Goal: Information Seeking & Learning: Learn about a topic

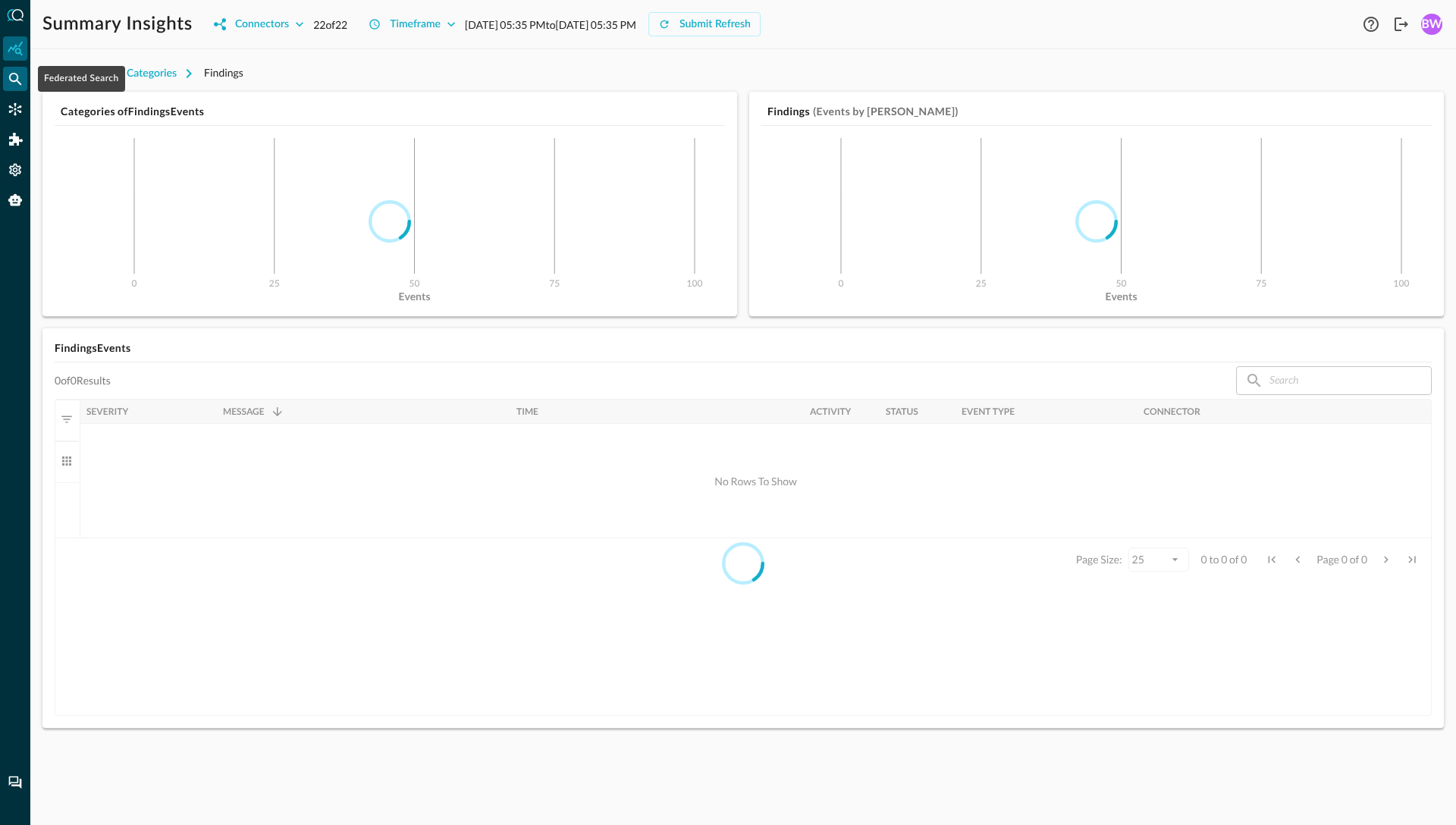
click at [13, 81] on icon "Federated Search" at bounding box center [14, 79] width 13 height 13
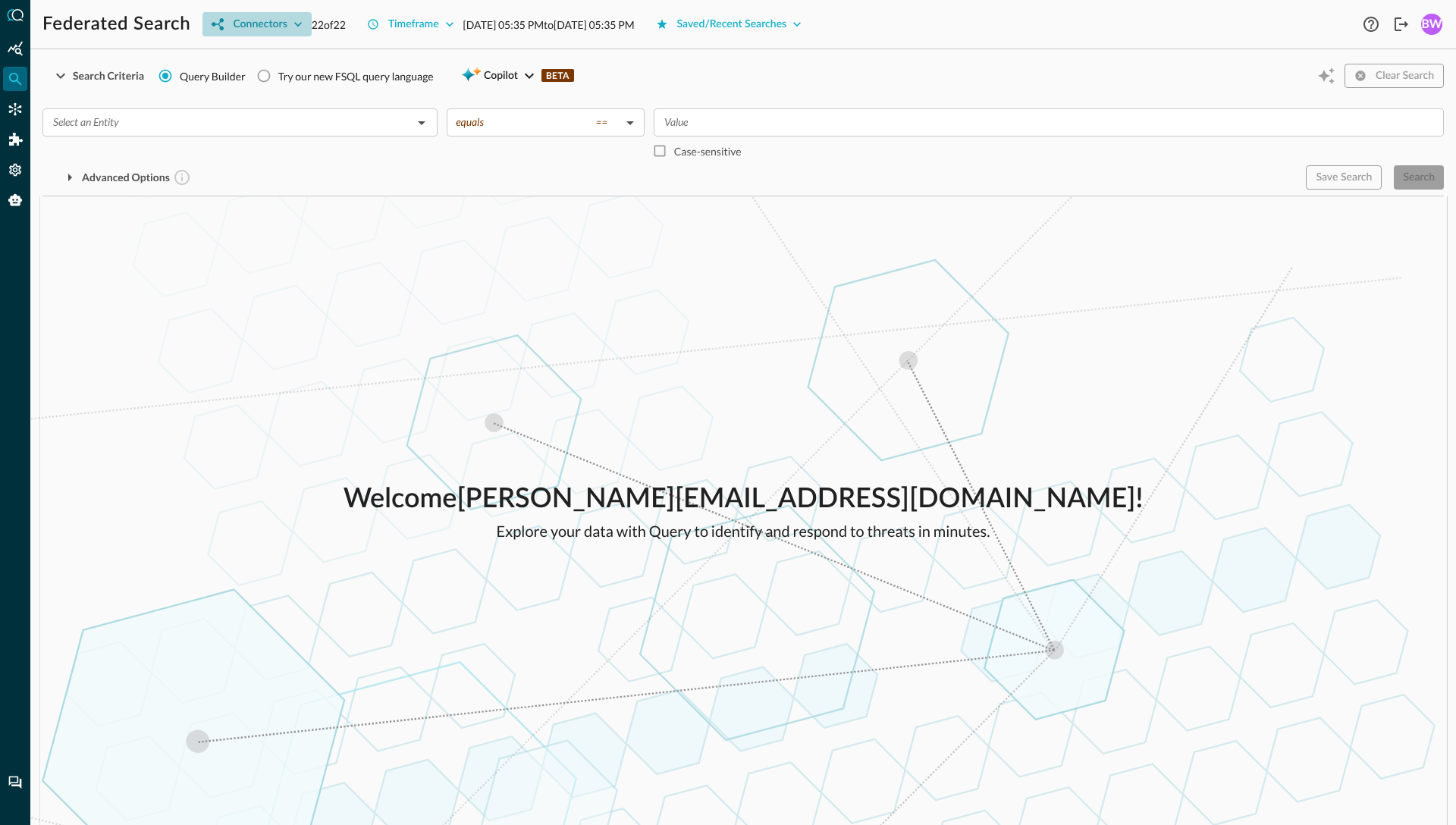
click at [286, 25] on button "Connectors" at bounding box center [256, 24] width 109 height 24
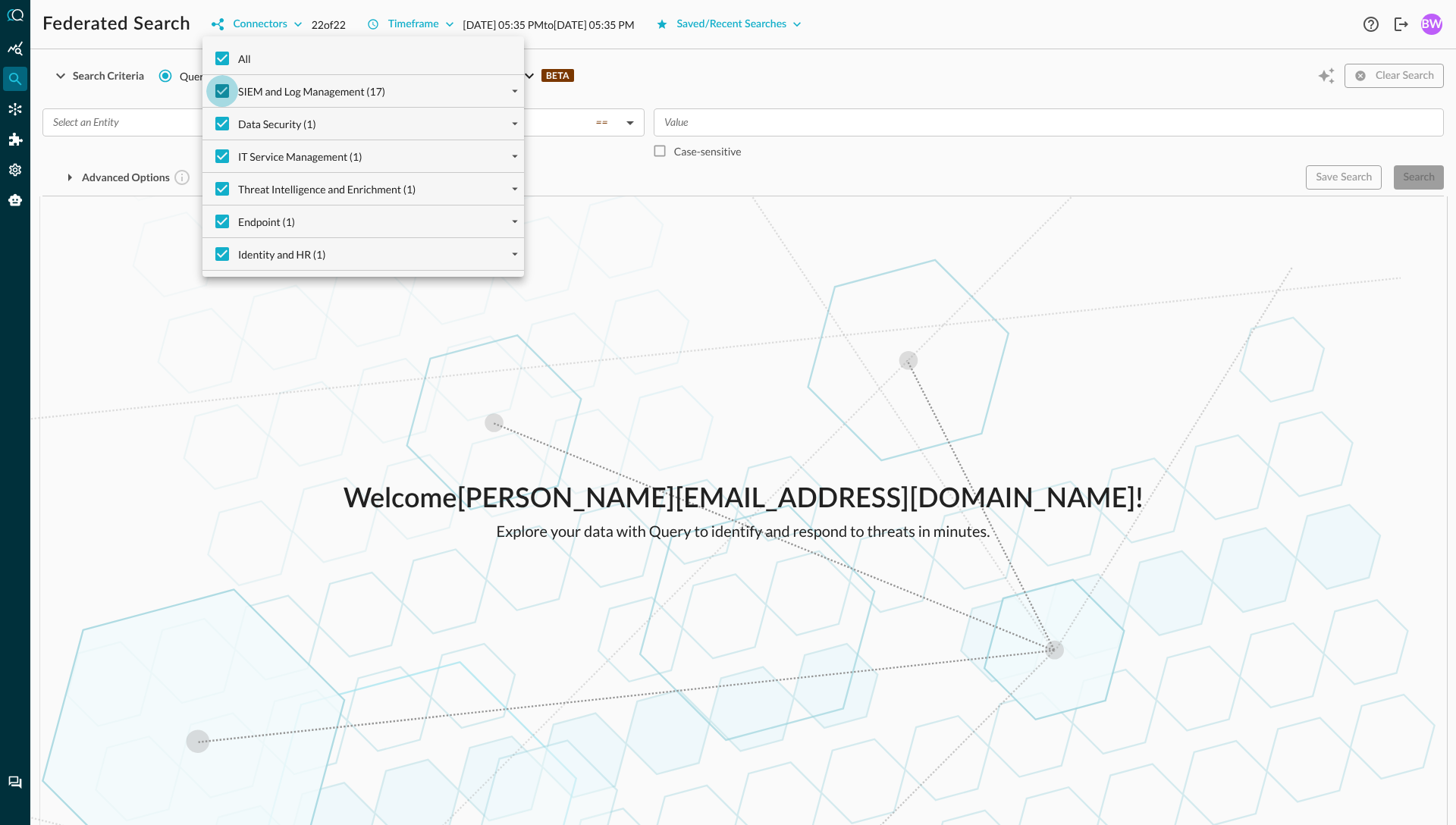
click at [223, 93] on input "SIEM and Log Management (17)" at bounding box center [222, 91] width 32 height 32
checkbox input "false"
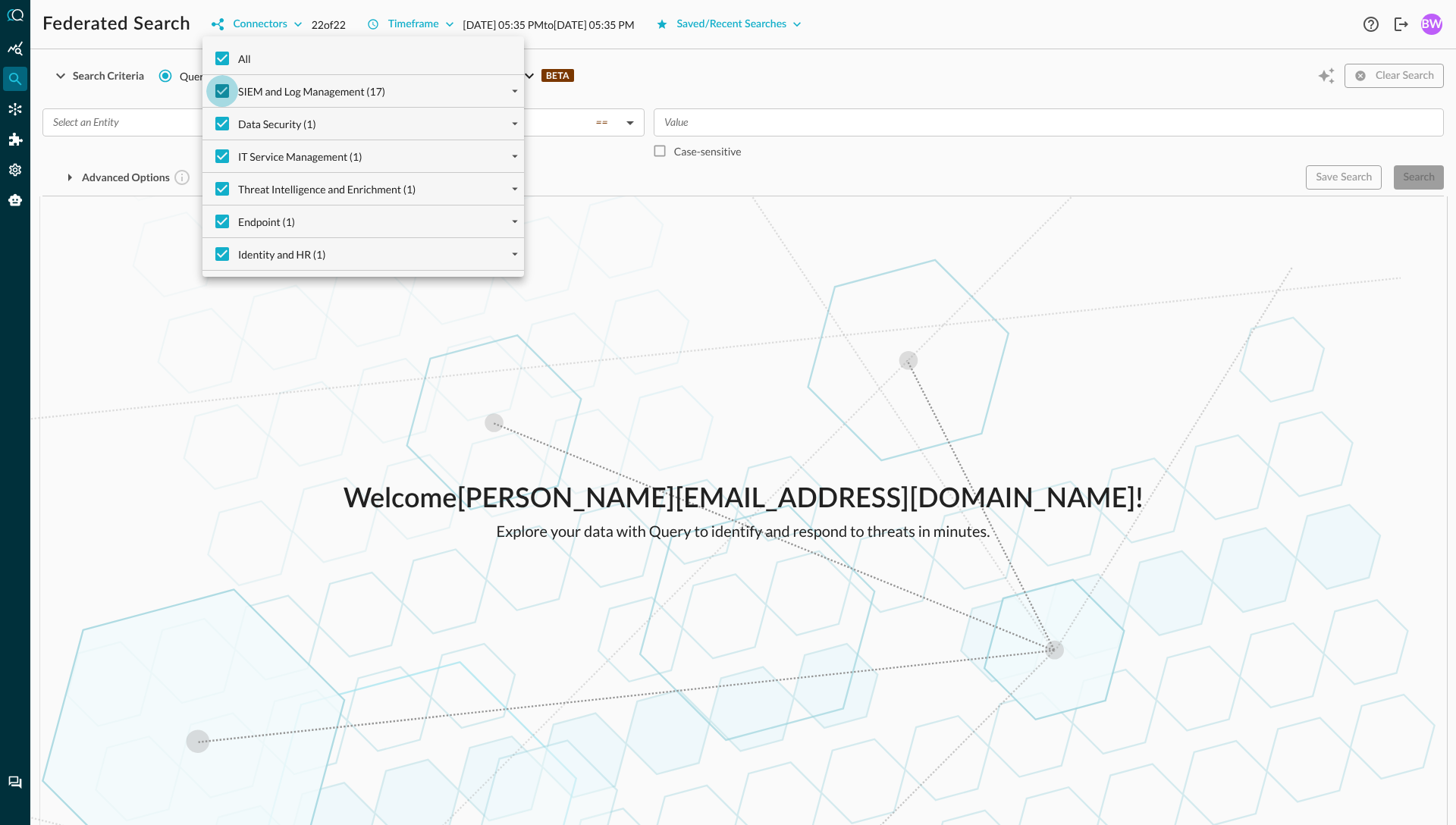
checkbox input "false"
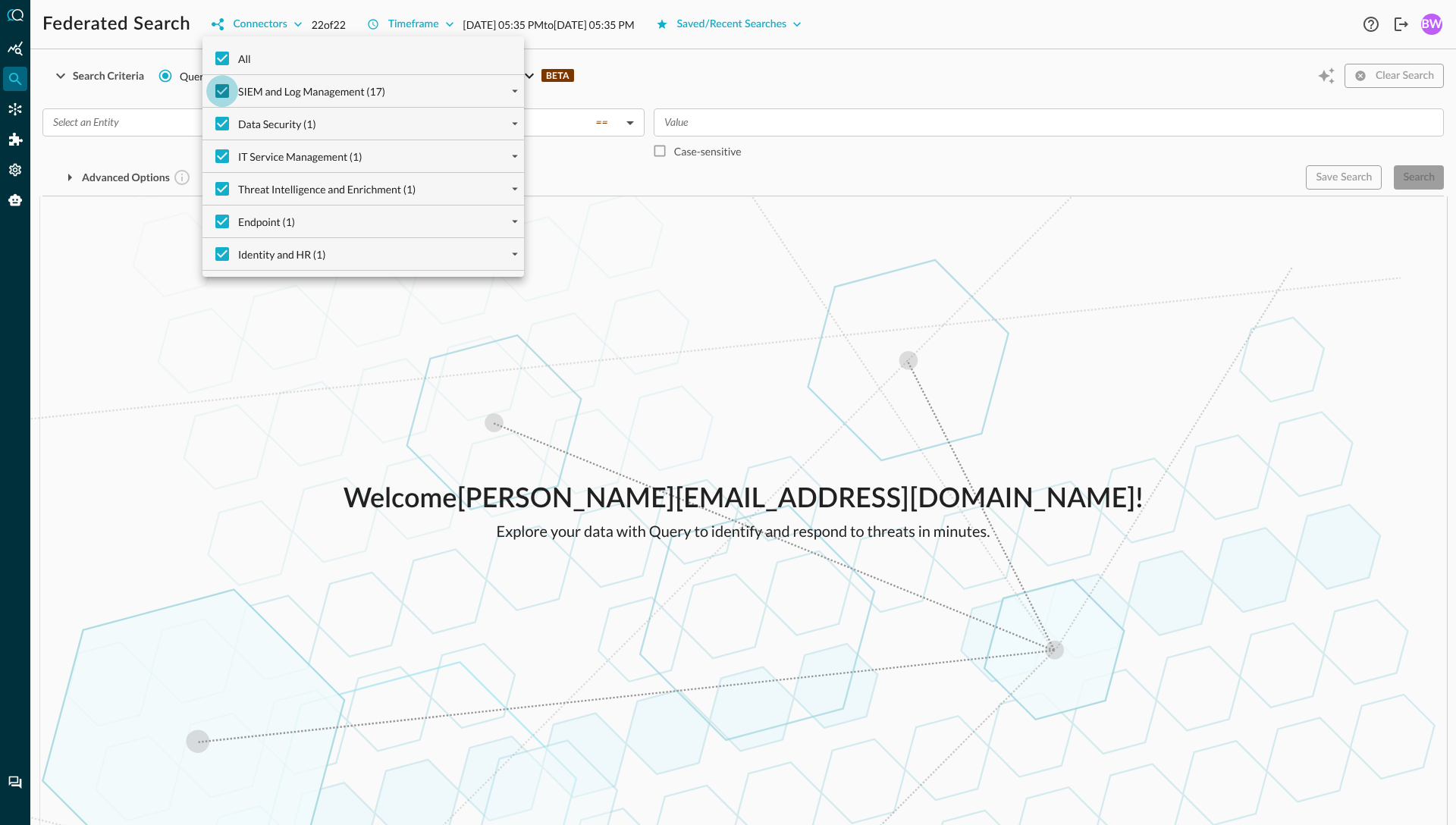
checkbox input "false"
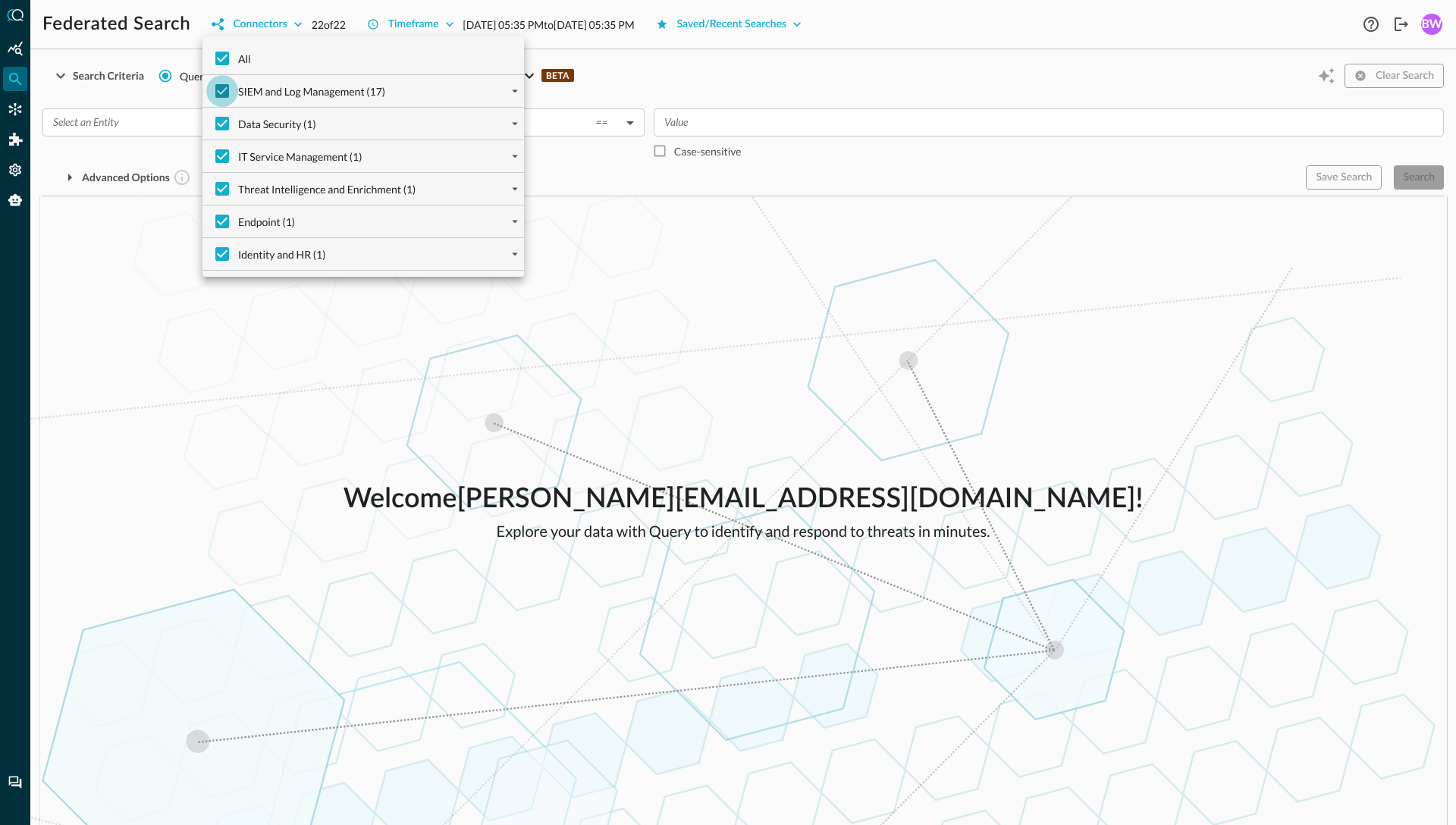
checkbox input "false"
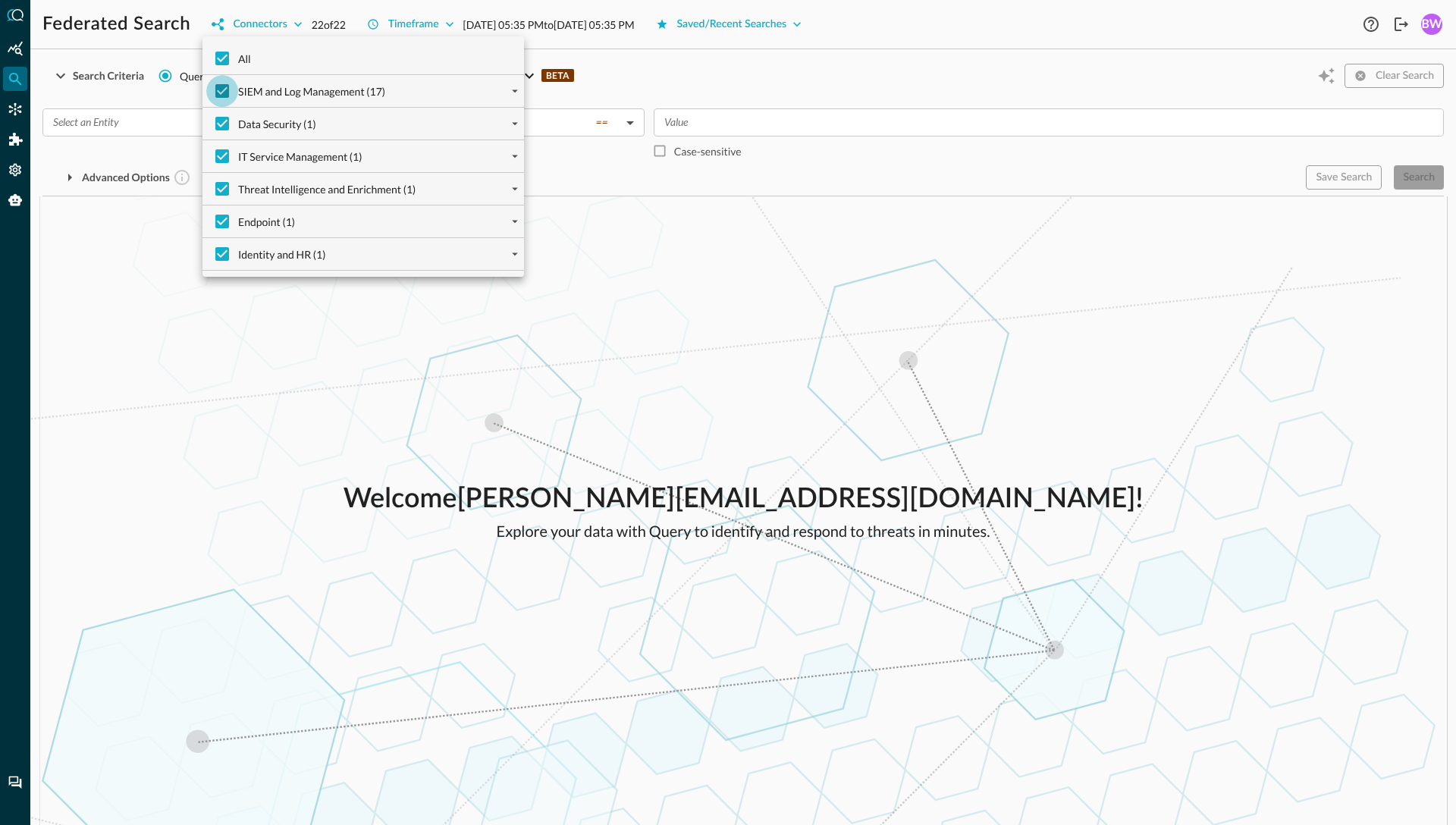
checkbox input "false"
click at [219, 119] on input "Data Security (1)" at bounding box center [222, 123] width 32 height 32
checkbox input "false"
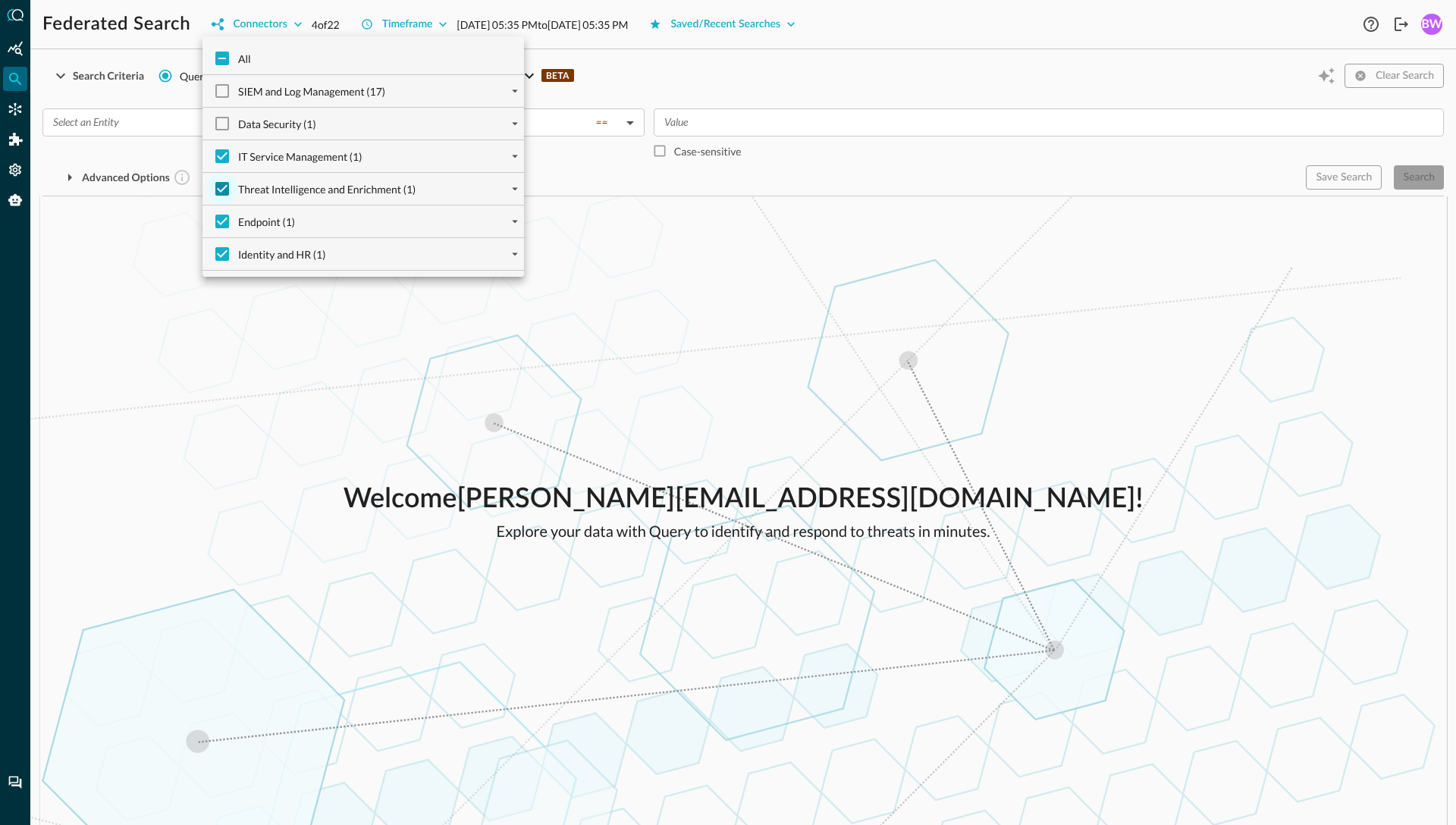
click at [222, 184] on input "Threat Intelligence and Enrichment (1)" at bounding box center [222, 188] width 32 height 32
checkbox input "false"
click at [225, 253] on input "Identity and HR (1)" at bounding box center [222, 253] width 32 height 32
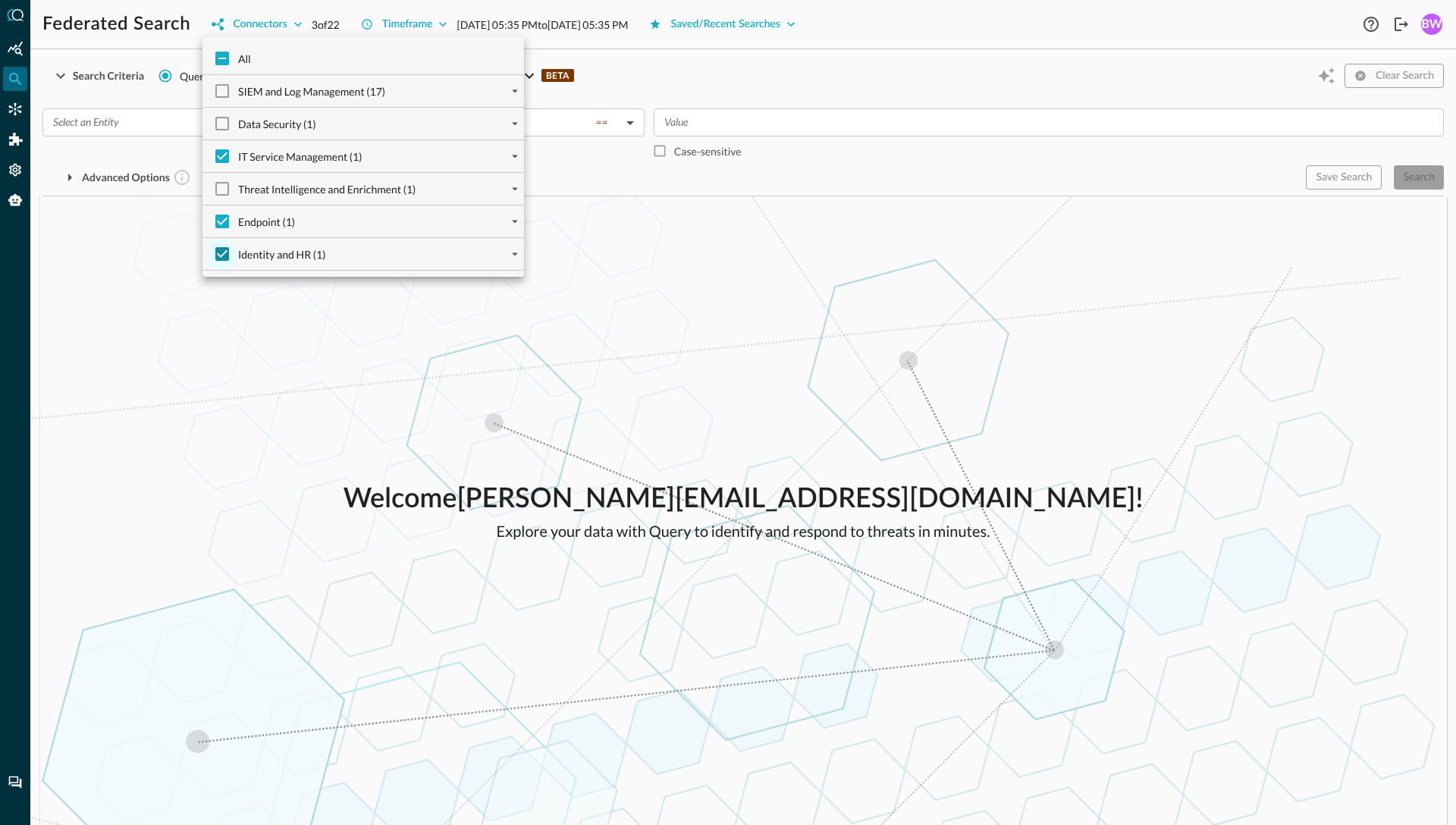
checkbox input "false"
click at [304, 221] on div "Endpoint (1)" at bounding box center [369, 221] width 309 height 32
click at [106, 287] on div at bounding box center [728, 412] width 1456 height 825
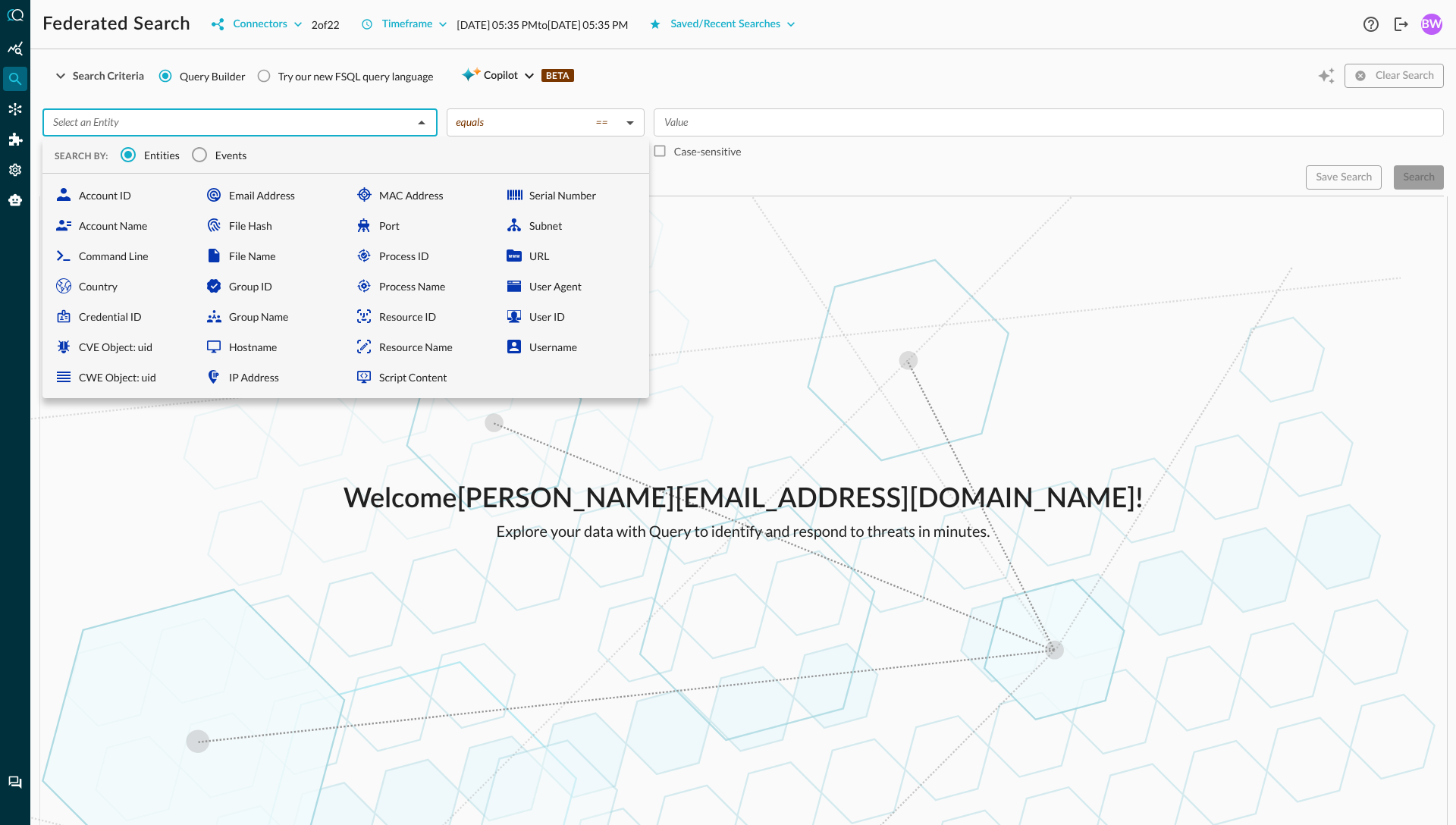
click at [180, 126] on input "text" at bounding box center [227, 122] width 361 height 19
click at [206, 155] on input "Events" at bounding box center [199, 154] width 32 height 32
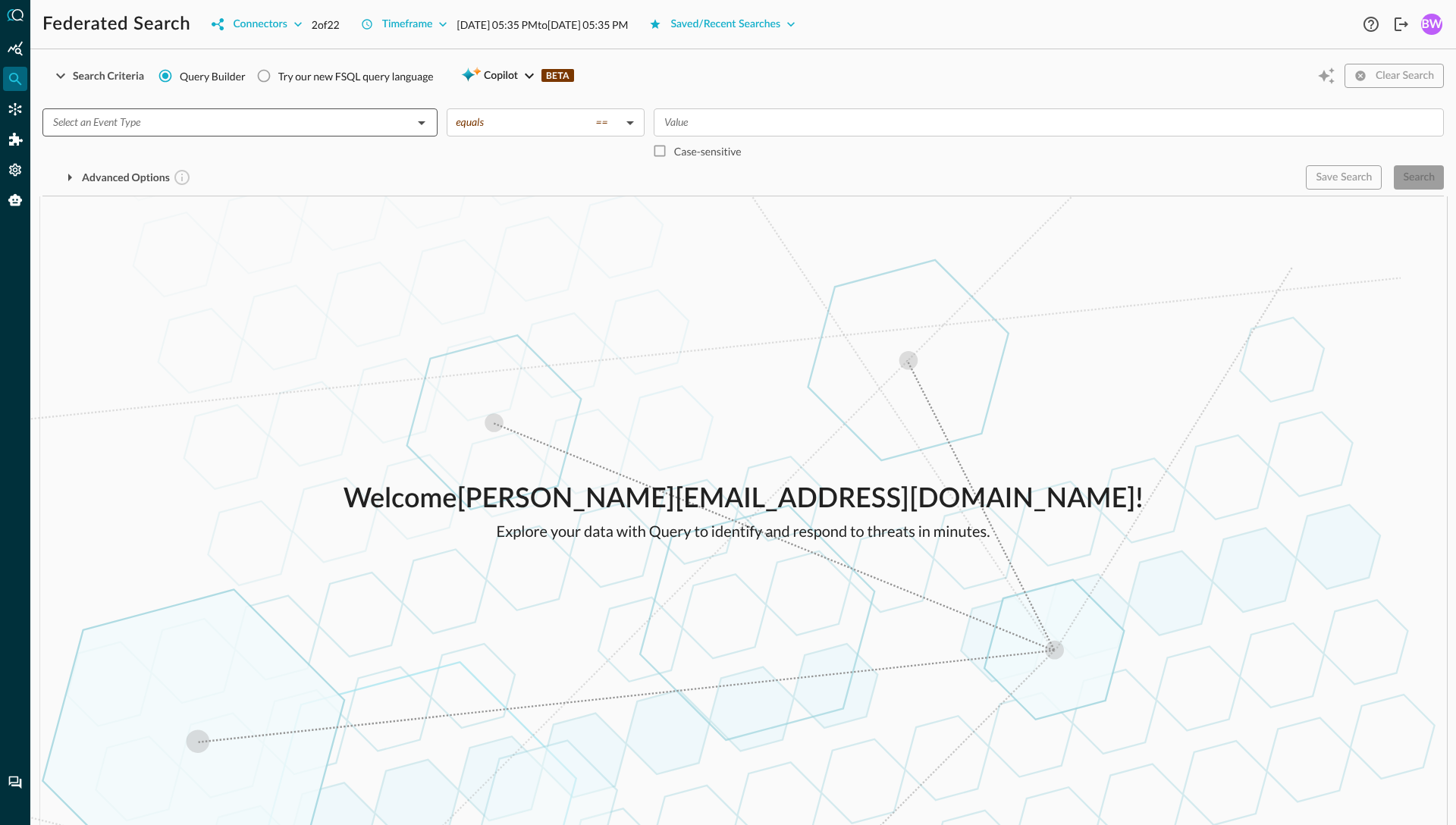
click at [178, 126] on input "text" at bounding box center [227, 122] width 361 height 19
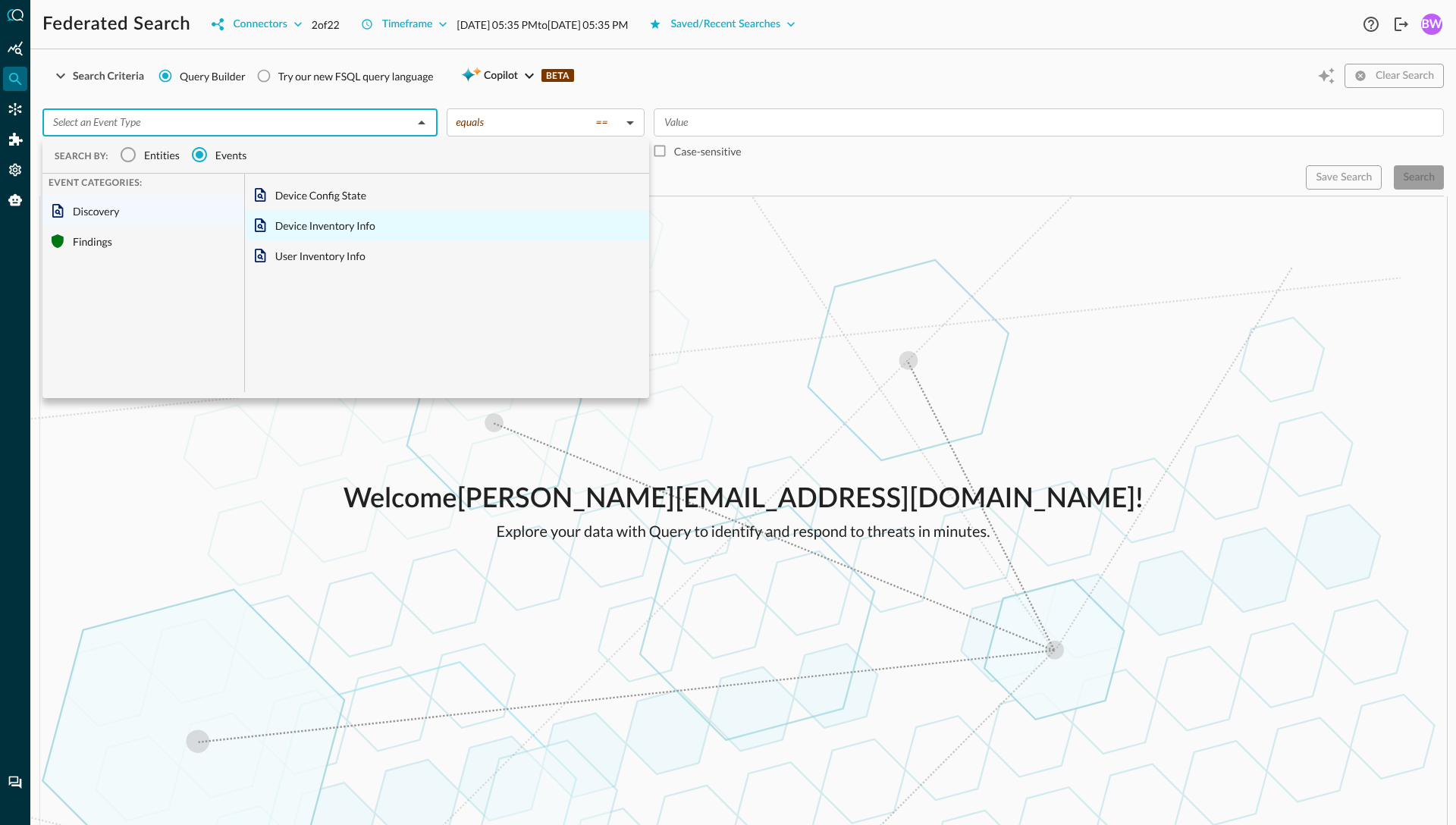
click at [313, 226] on div "Device Inventory Info" at bounding box center [446, 225] width 404 height 30
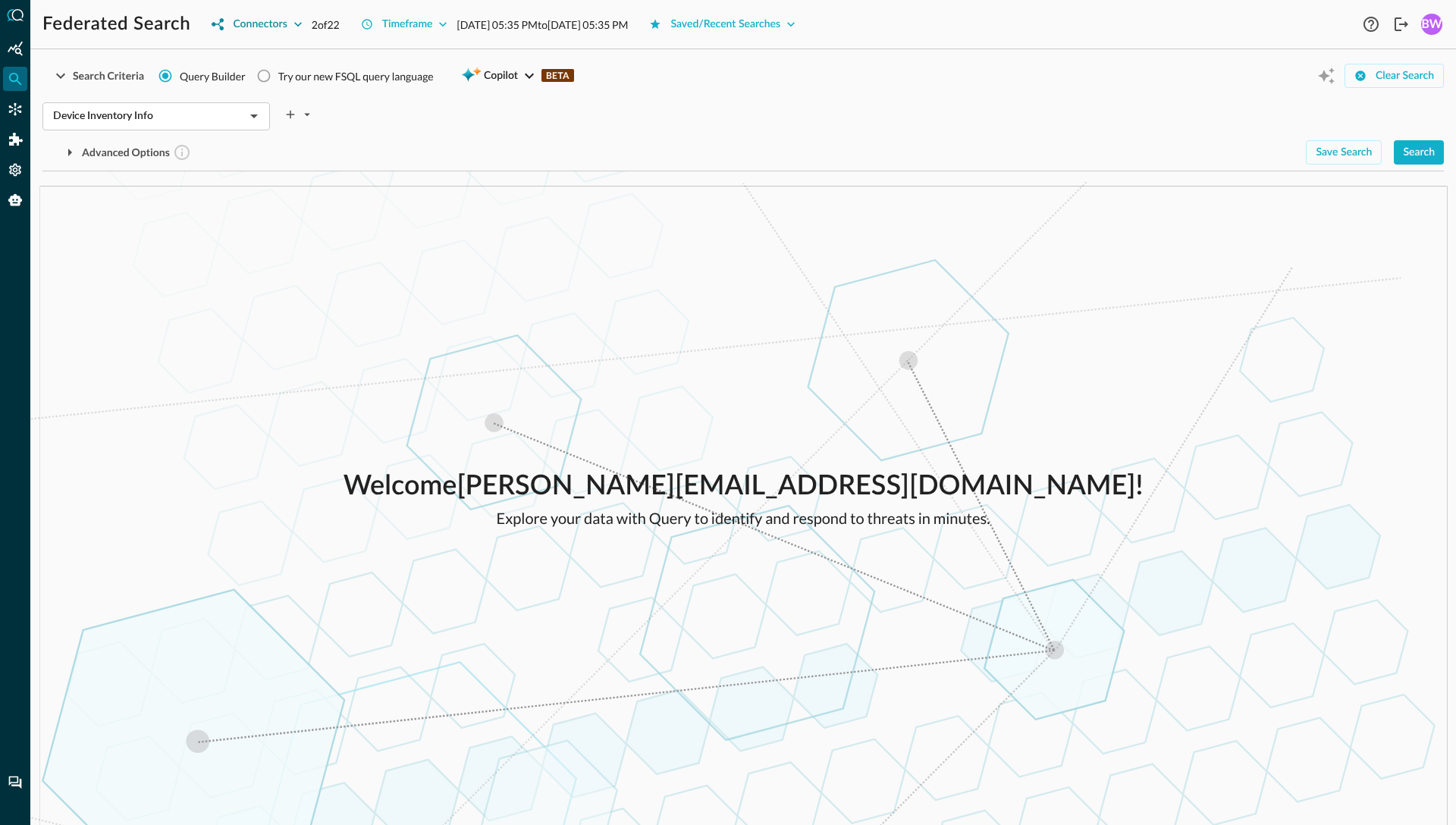
click at [301, 26] on icon "button" at bounding box center [298, 24] width 15 height 15
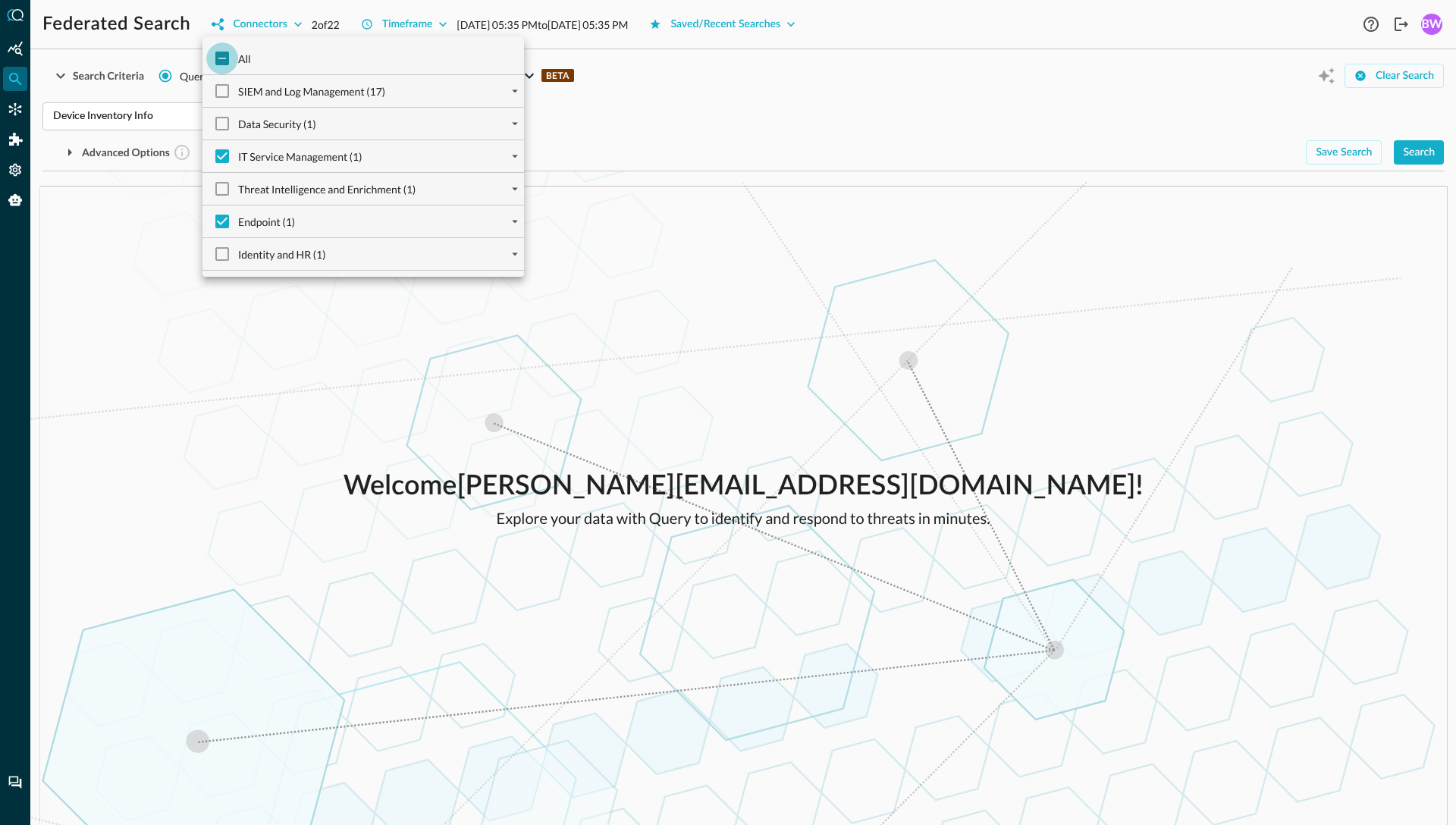
click at [228, 57] on input "All" at bounding box center [222, 58] width 32 height 32
checkbox input "true"
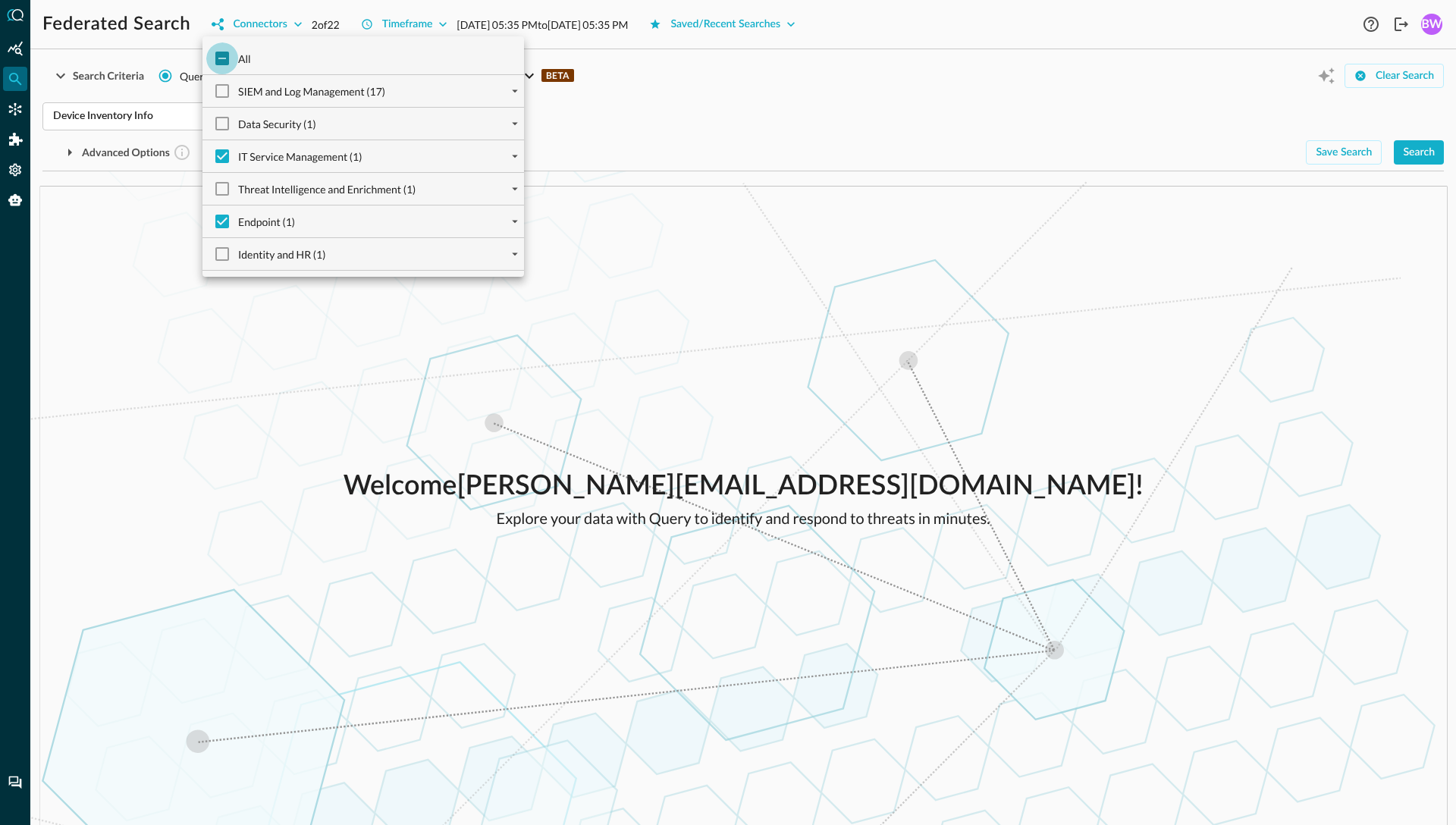
checkbox input "true"
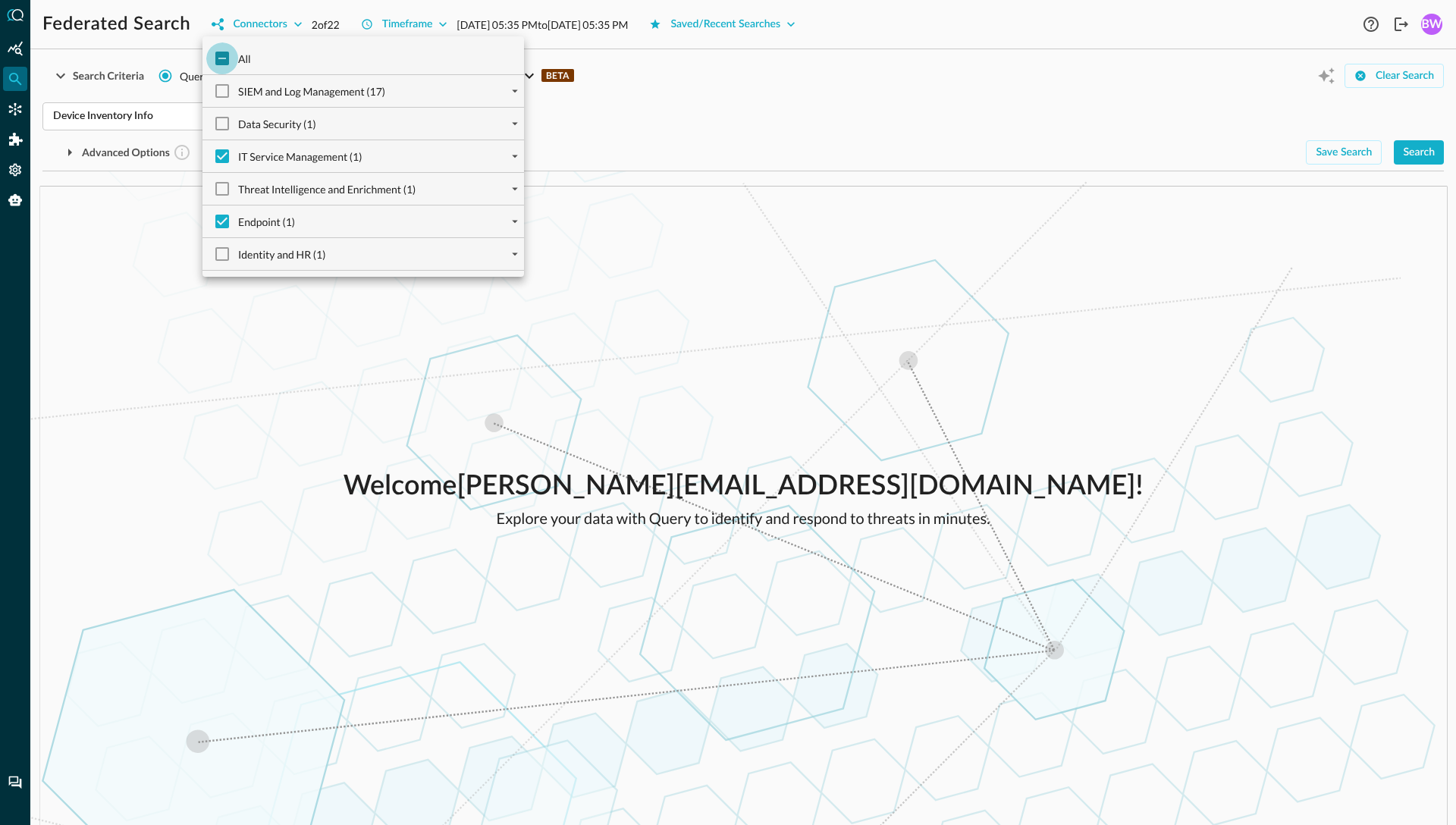
checkbox input "true"
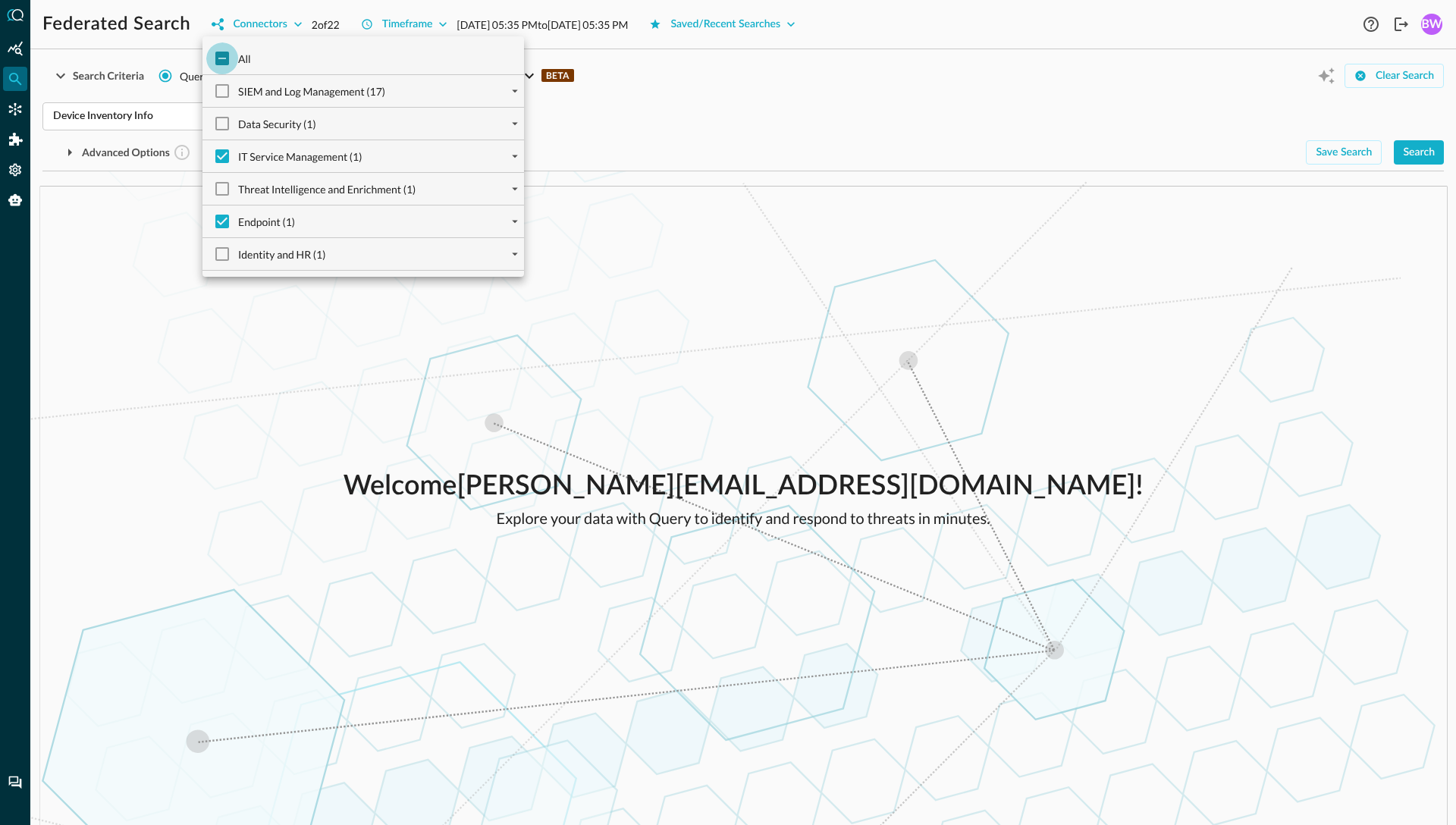
checkbox input "true"
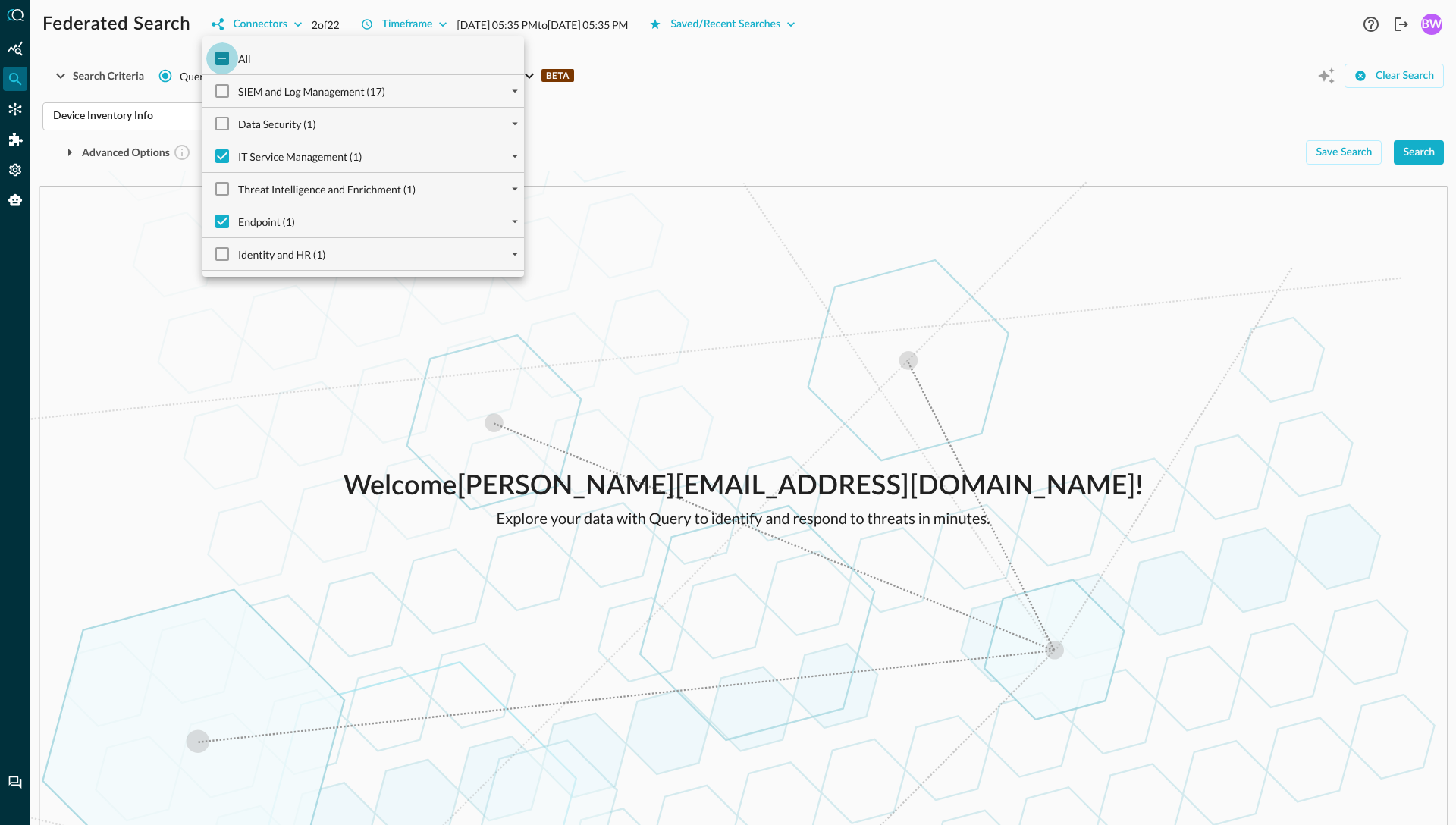
checkbox input "true"
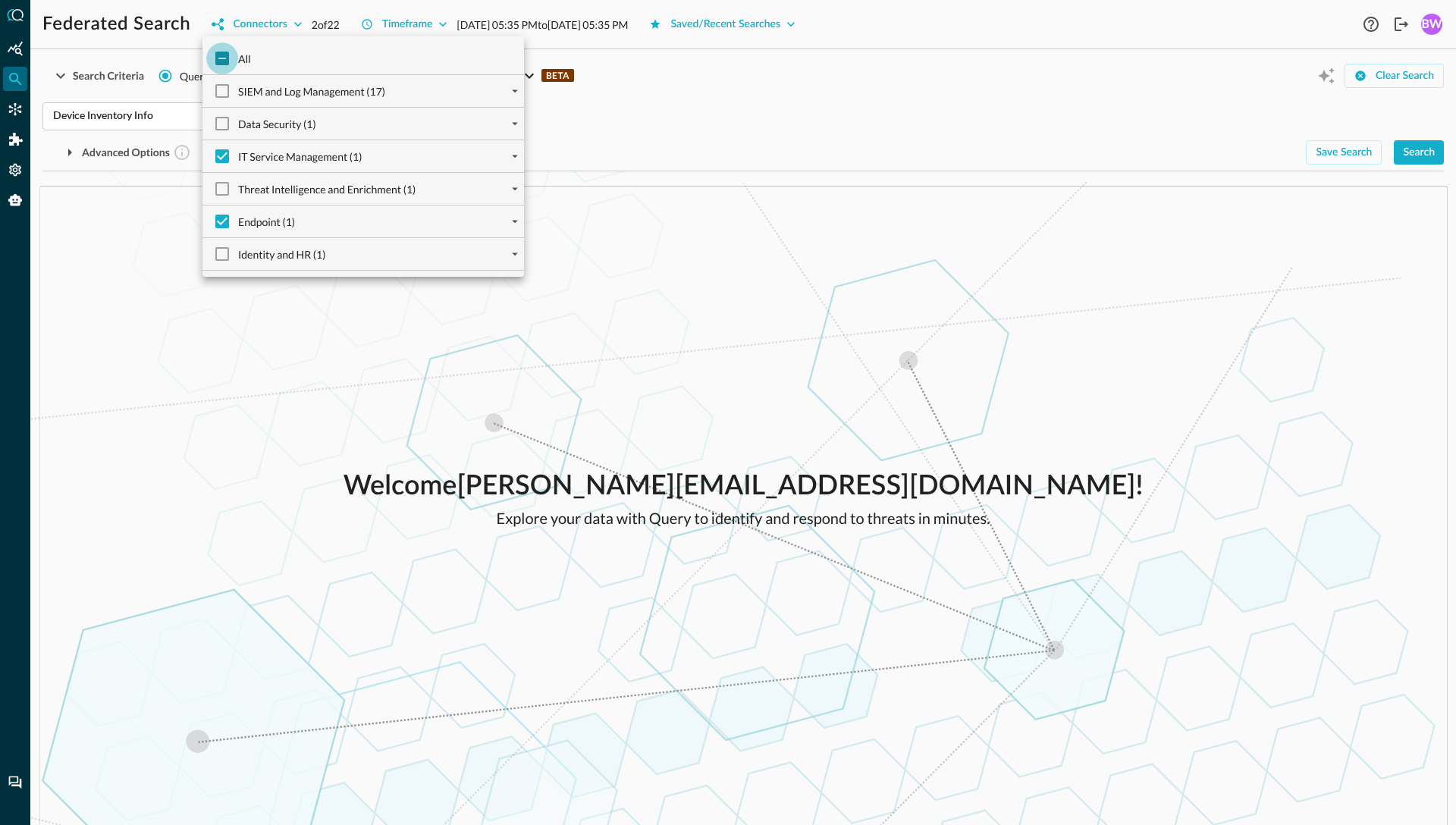
checkbox input "true"
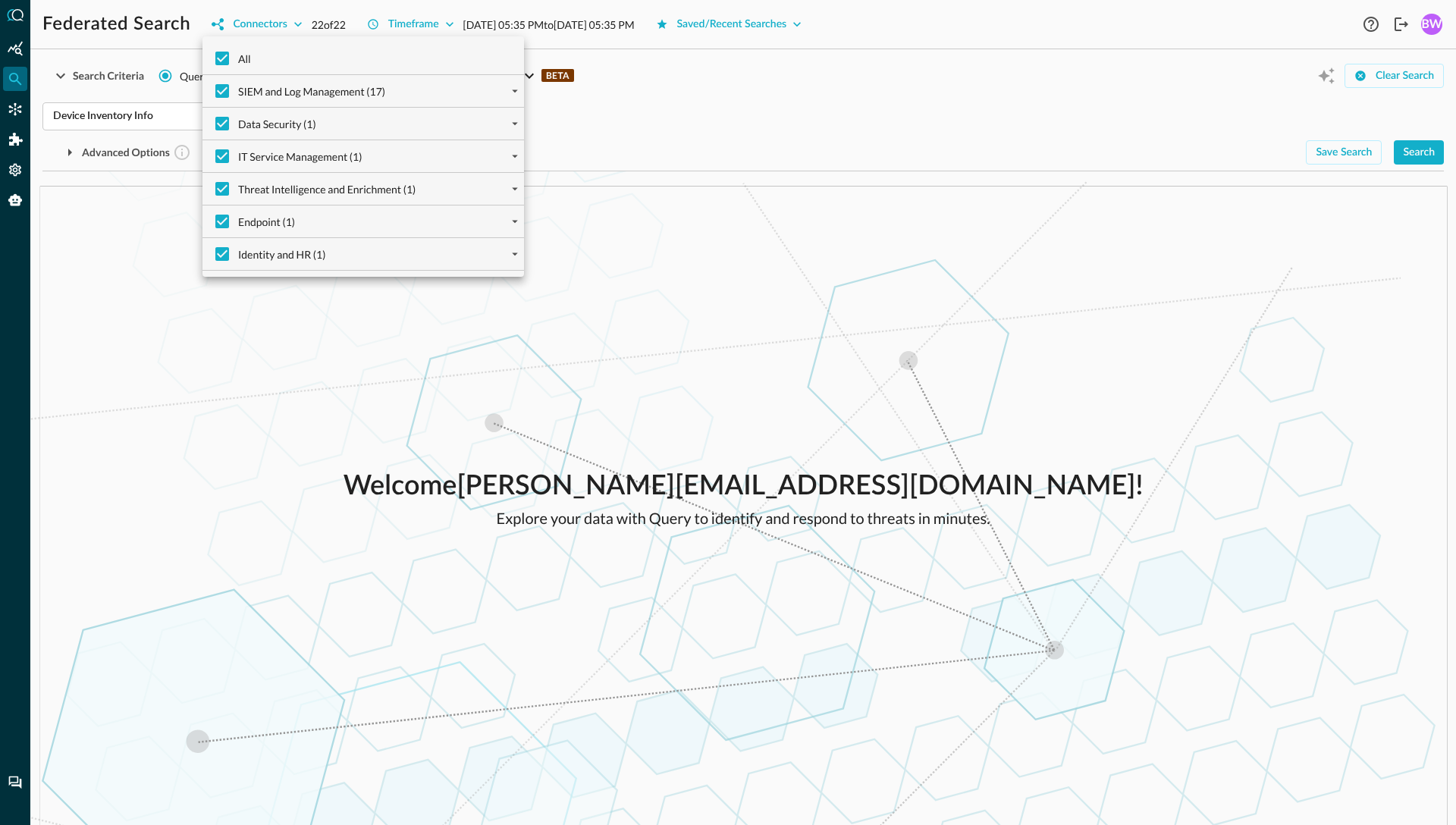
click at [354, 439] on div at bounding box center [728, 412] width 1456 height 825
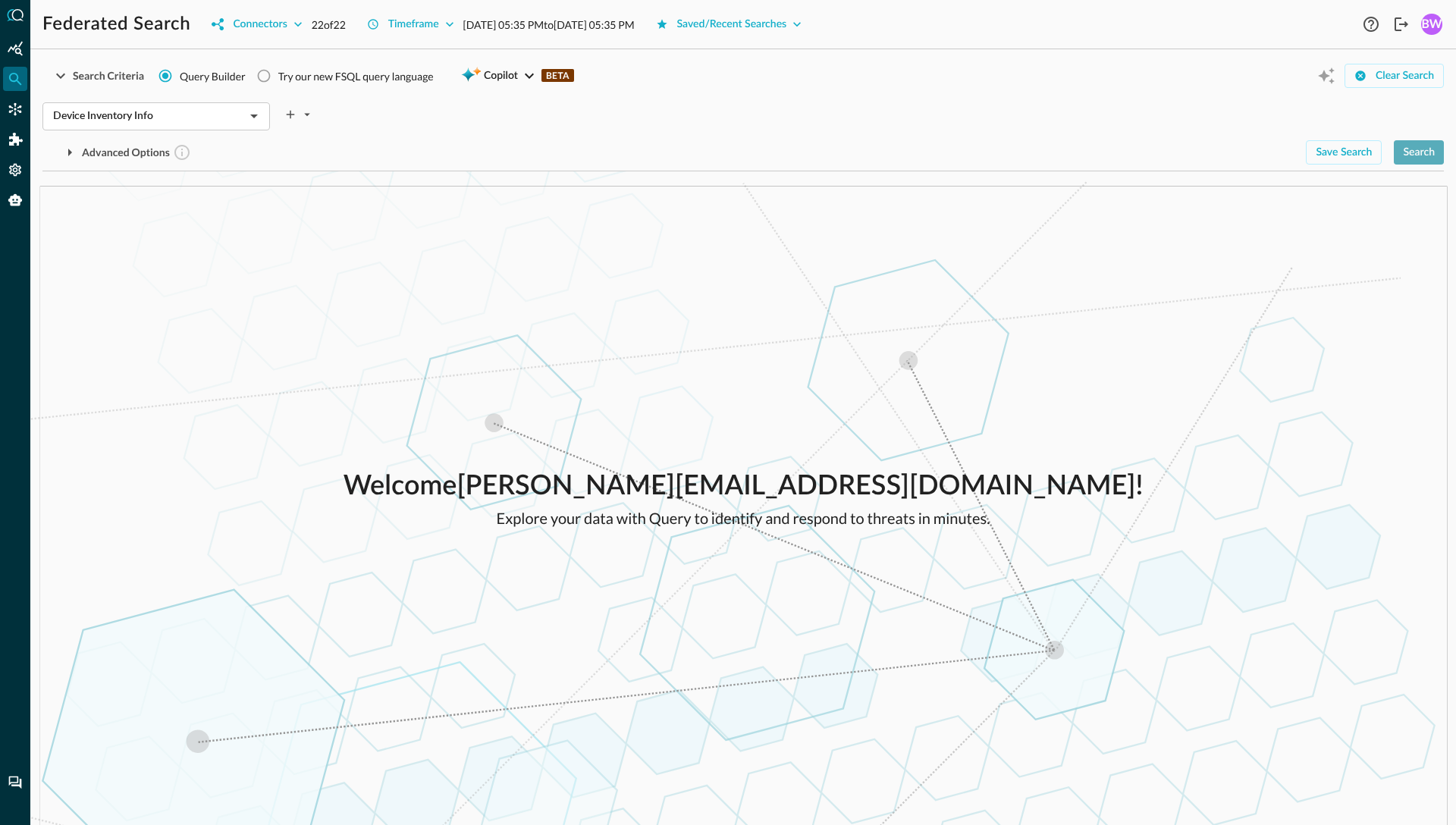
click at [1416, 155] on div "Search" at bounding box center [1418, 153] width 32 height 19
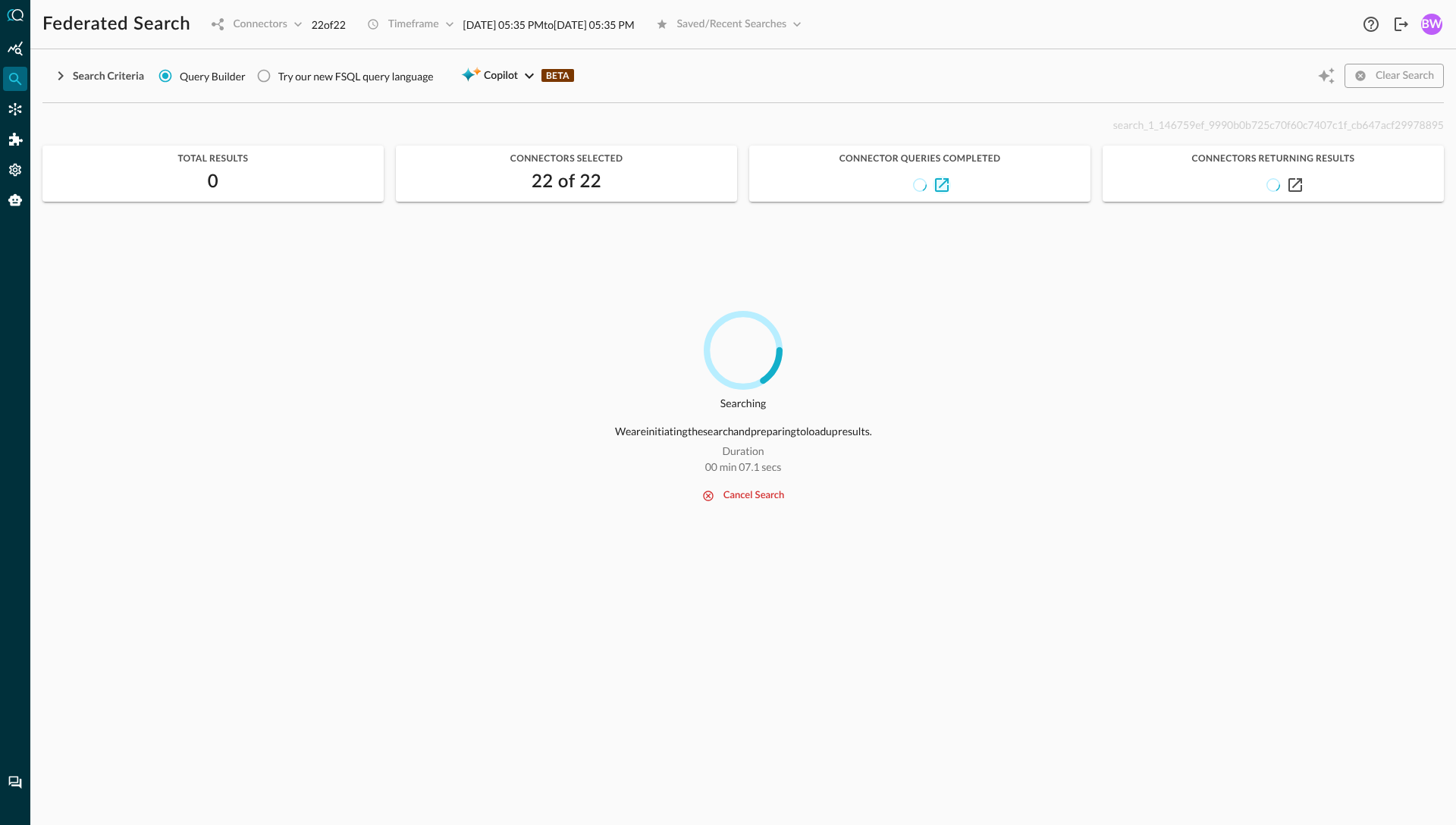
click at [945, 186] on icon "button" at bounding box center [941, 185] width 13 height 13
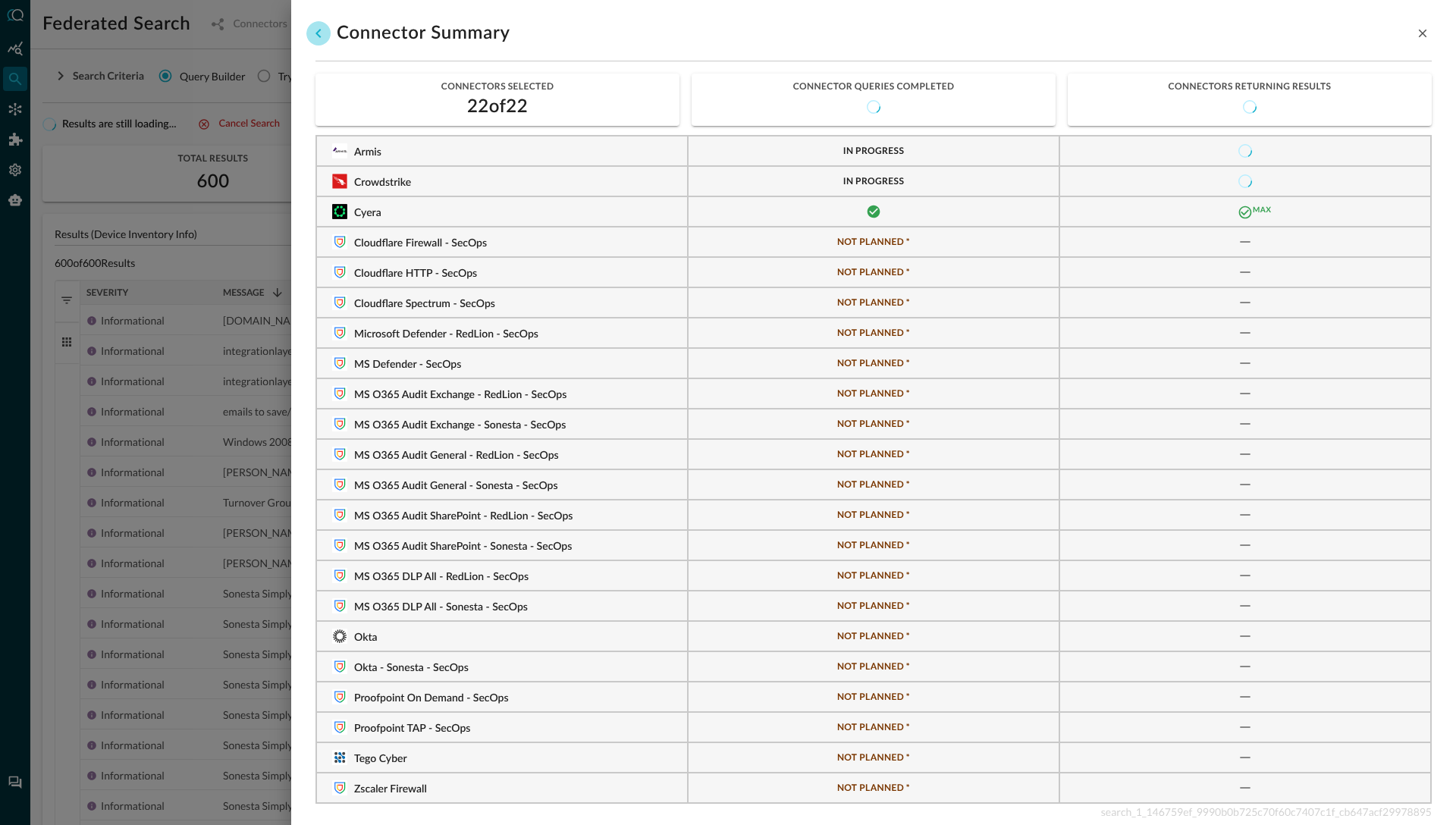
click at [317, 30] on icon "go back" at bounding box center [318, 33] width 18 height 18
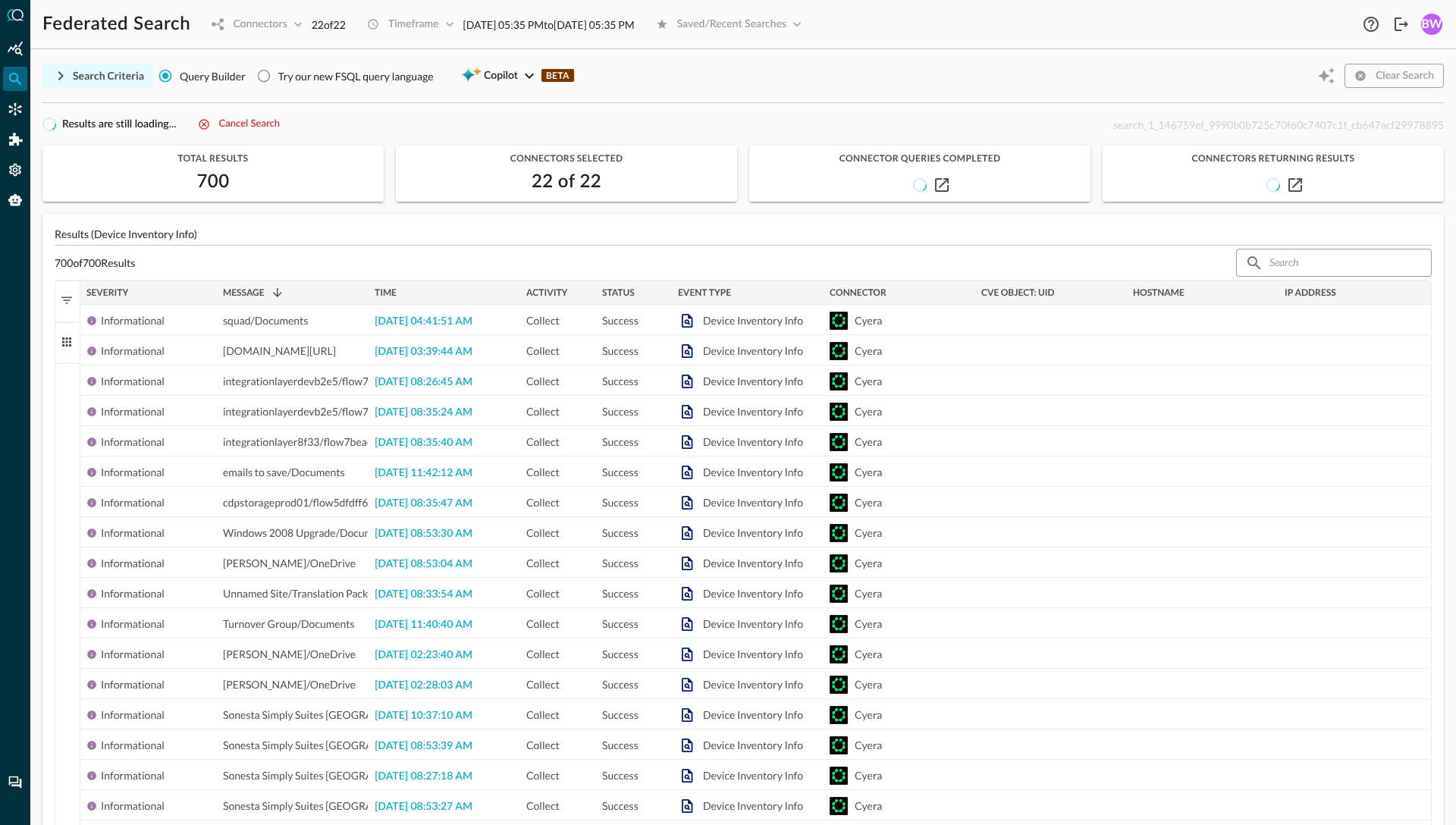
click at [89, 79] on div "Search Criteria" at bounding box center [109, 76] width 71 height 19
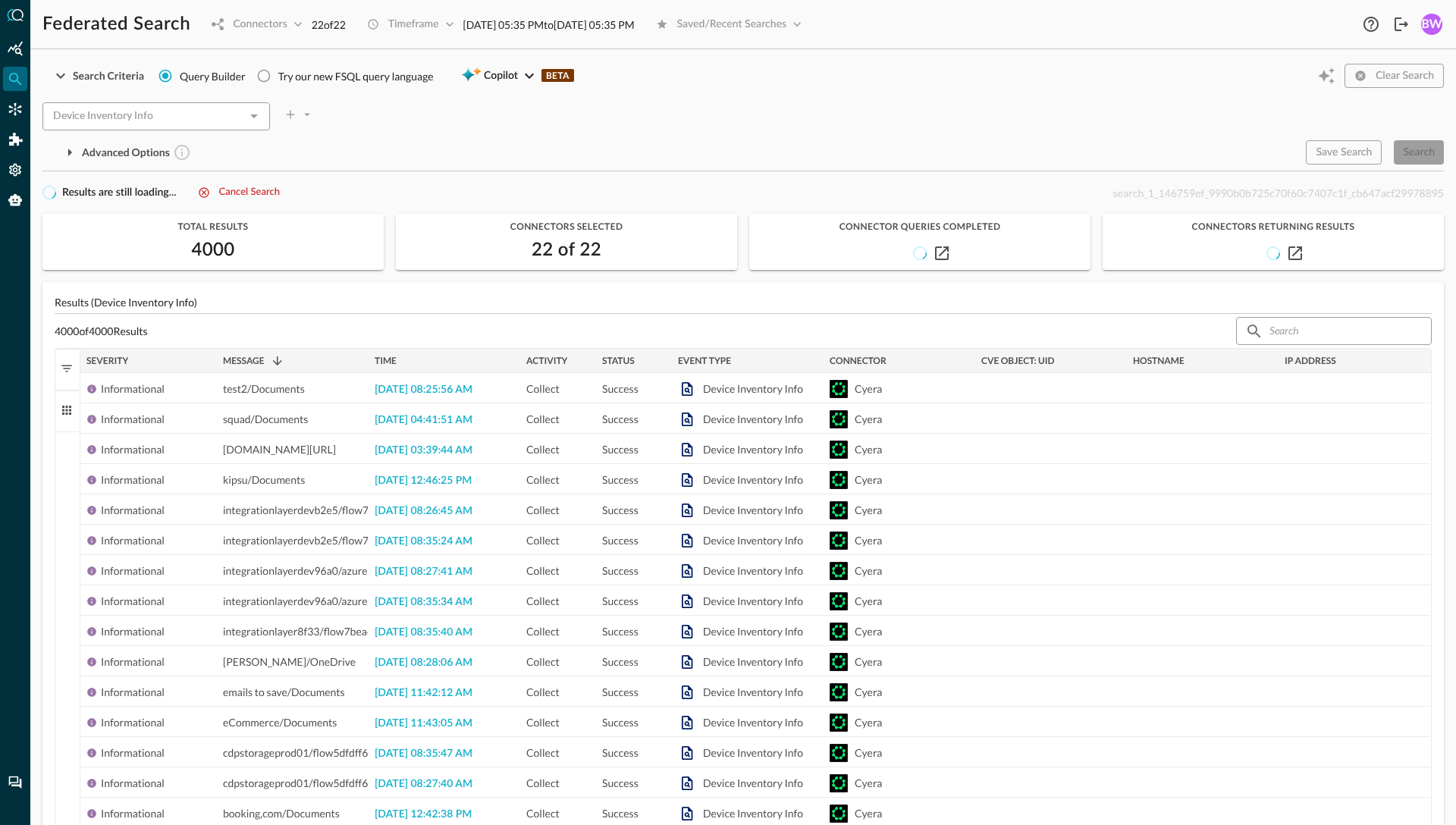
click at [254, 305] on p "Results (Device Inventory Info)" at bounding box center [743, 302] width 1377 height 16
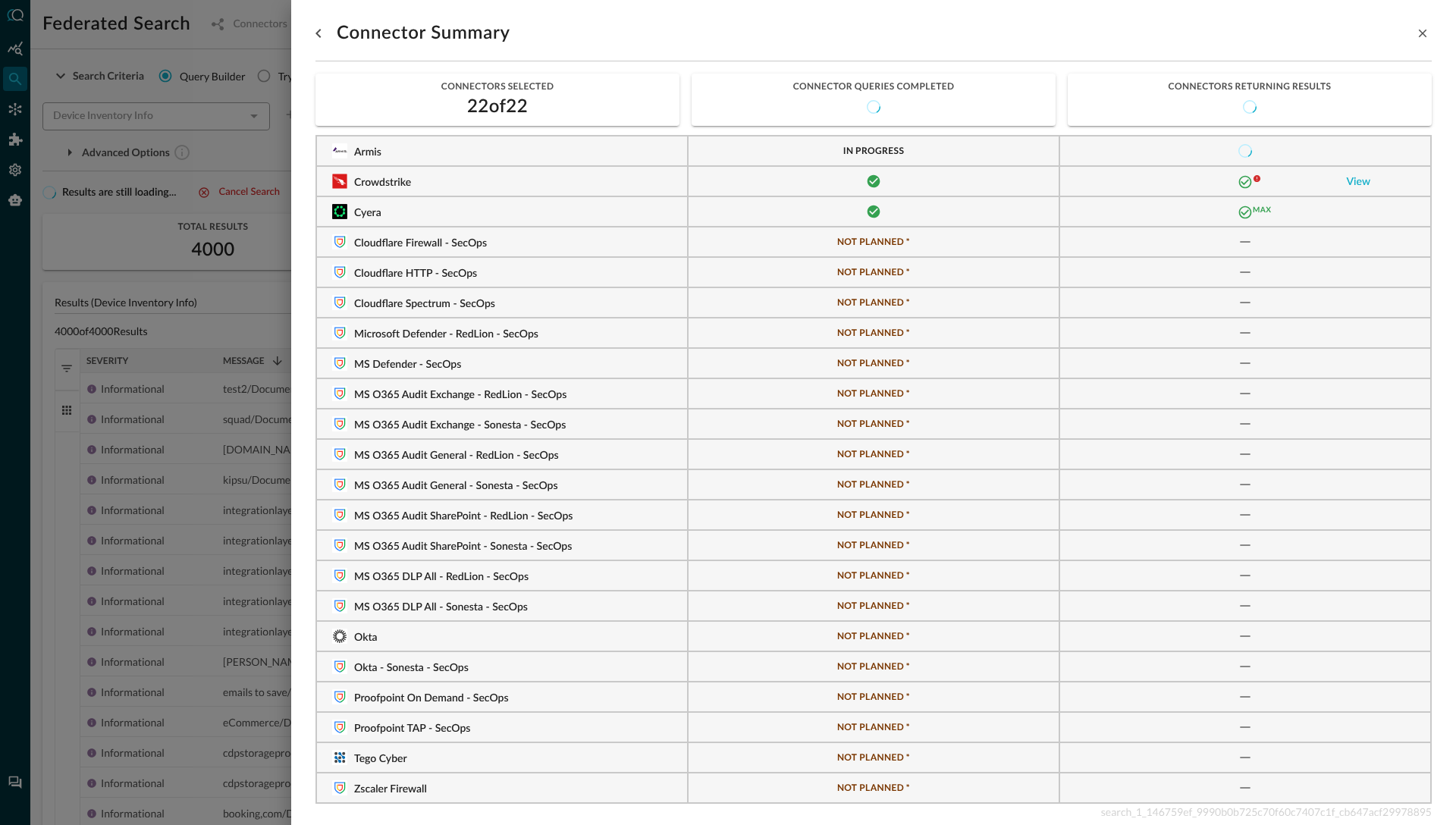
click at [1340, 204] on div "Max" at bounding box center [1245, 211] width 340 height 13
click at [1362, 183] on link "View" at bounding box center [1359, 181] width 24 height 11
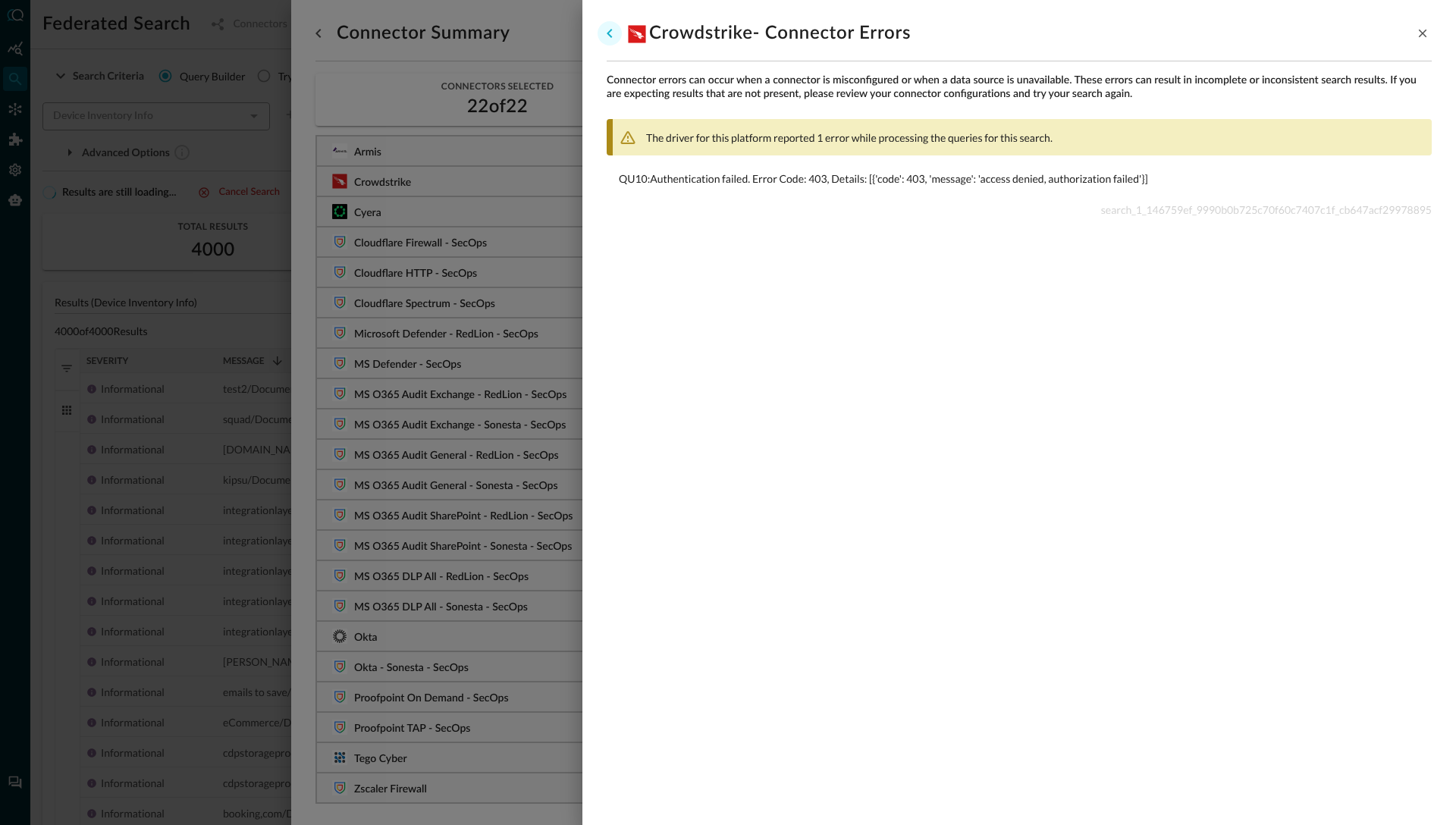
click at [613, 35] on icon "go back" at bounding box center [609, 33] width 18 height 18
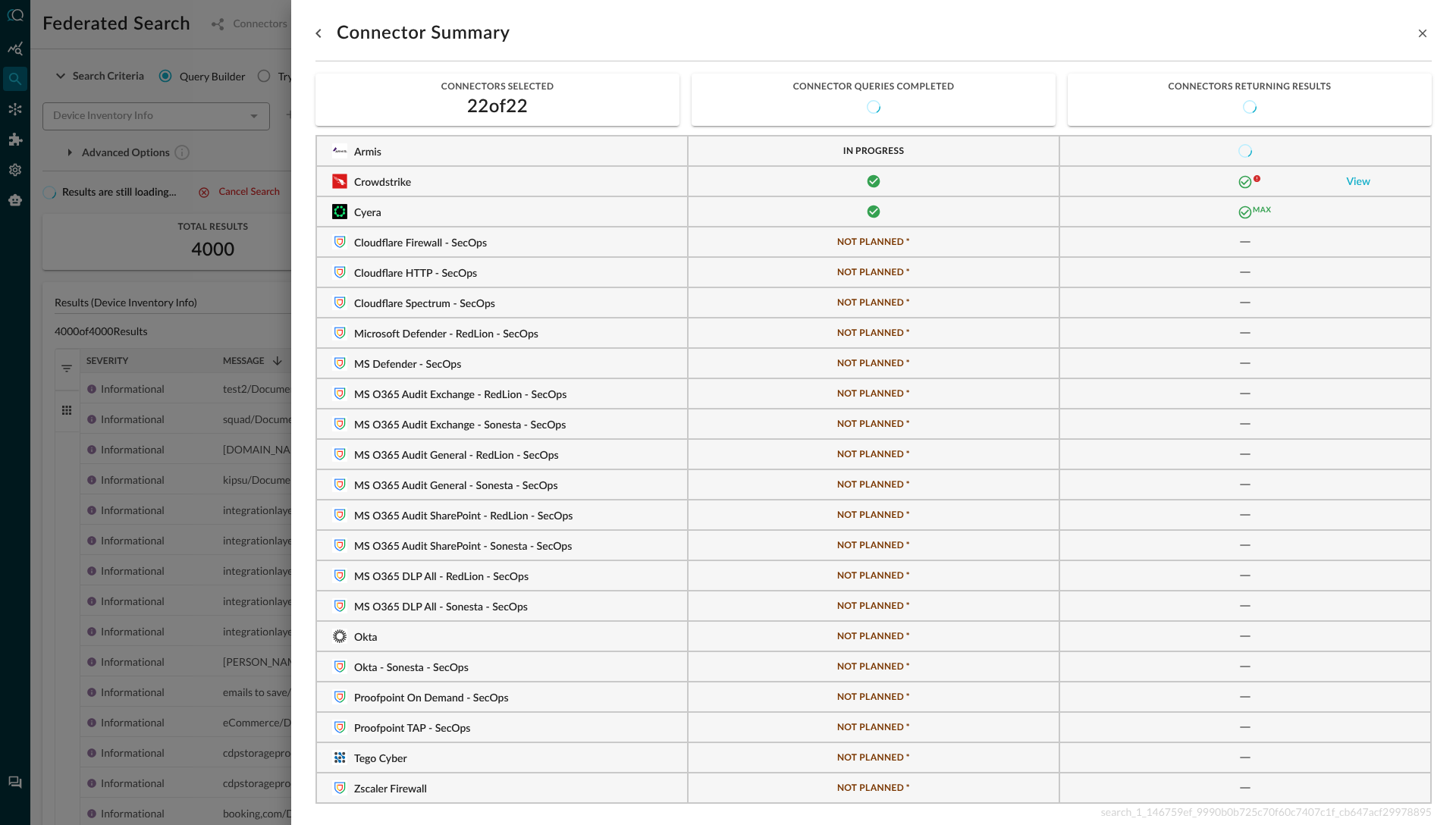
click at [244, 304] on div at bounding box center [728, 412] width 1456 height 825
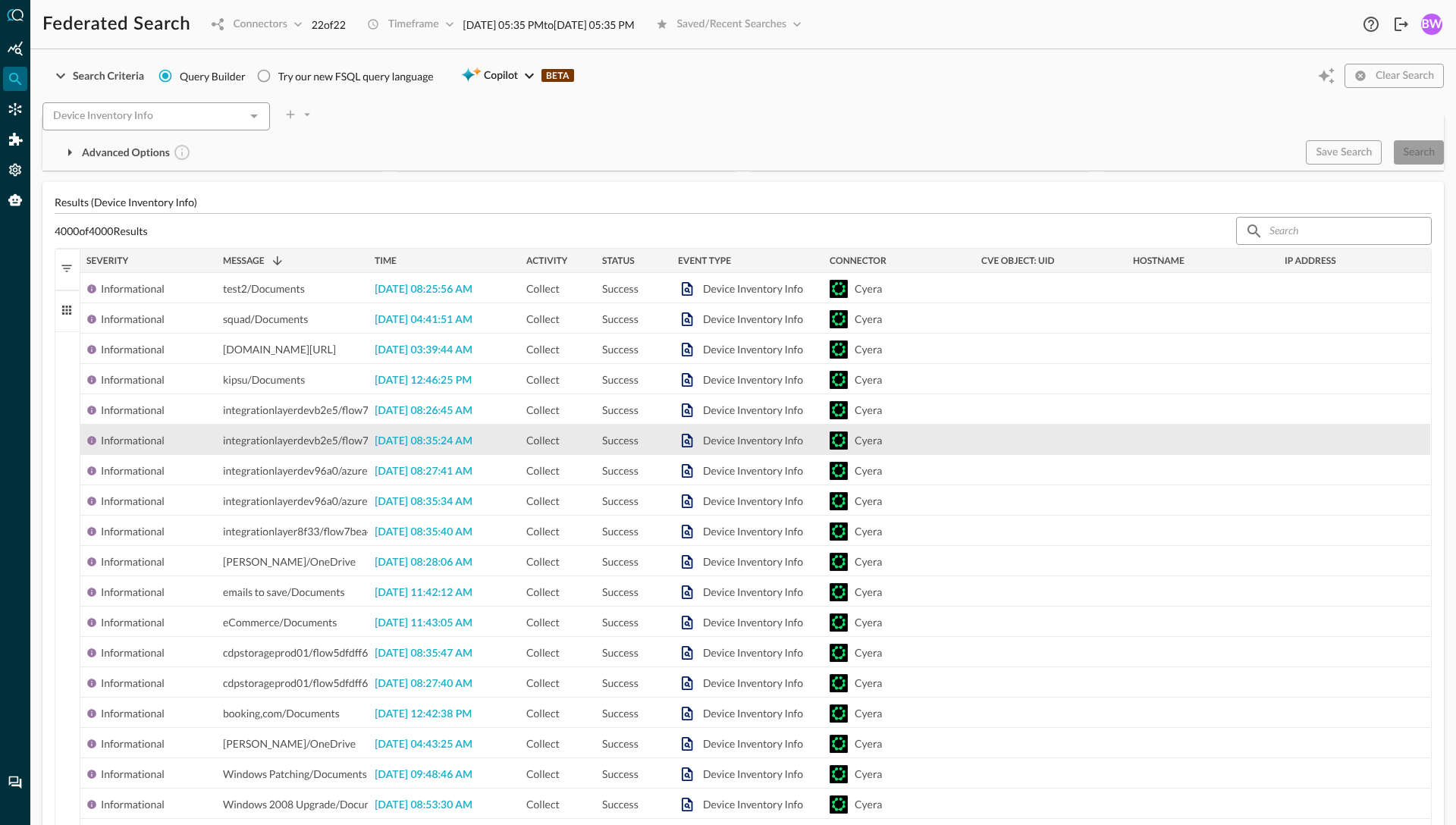
scroll to position [98, 0]
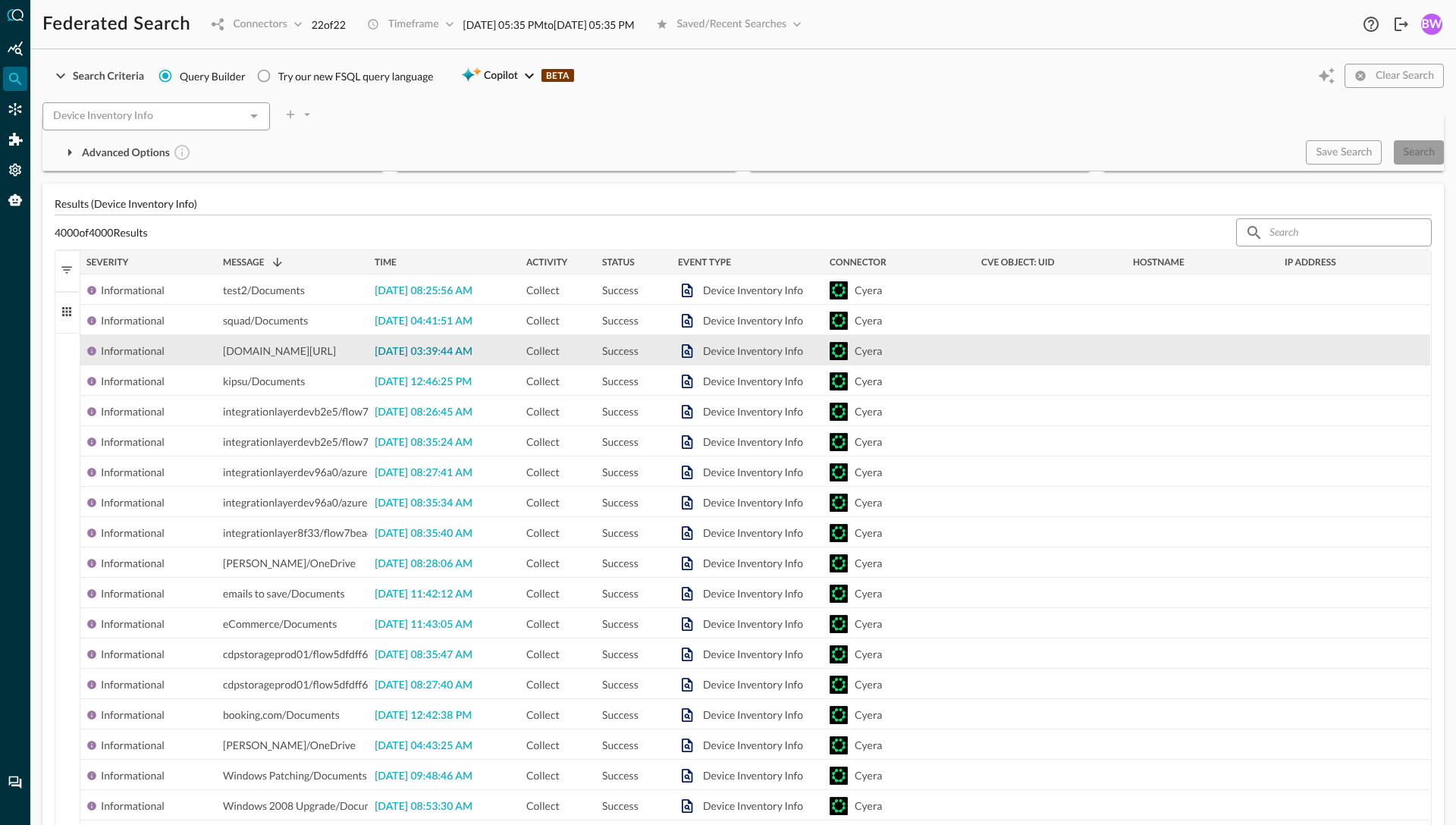
click at [450, 358] on span "[DATE] 03:39:44 AM" at bounding box center [424, 352] width 98 height 11
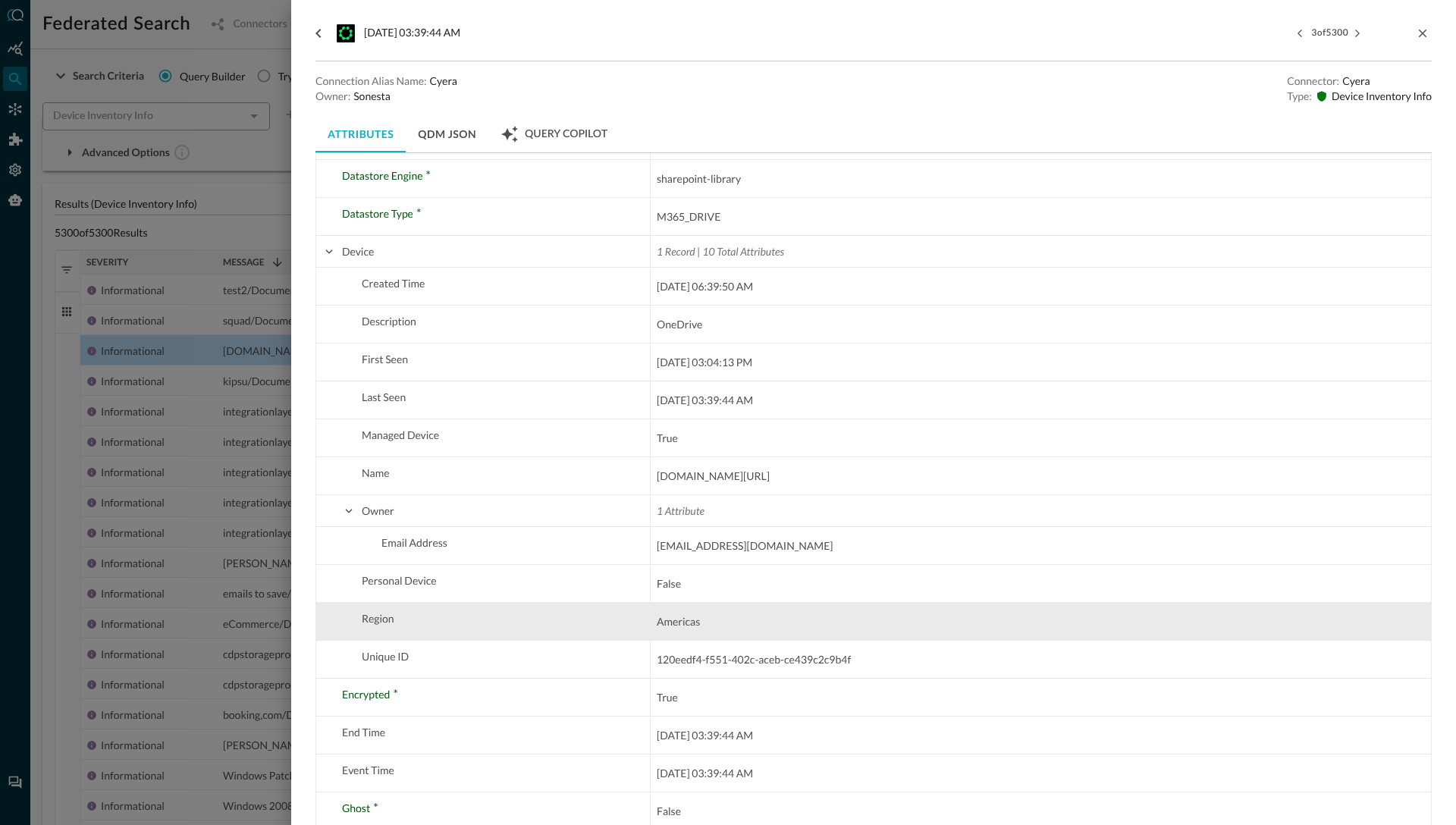
scroll to position [475, 0]
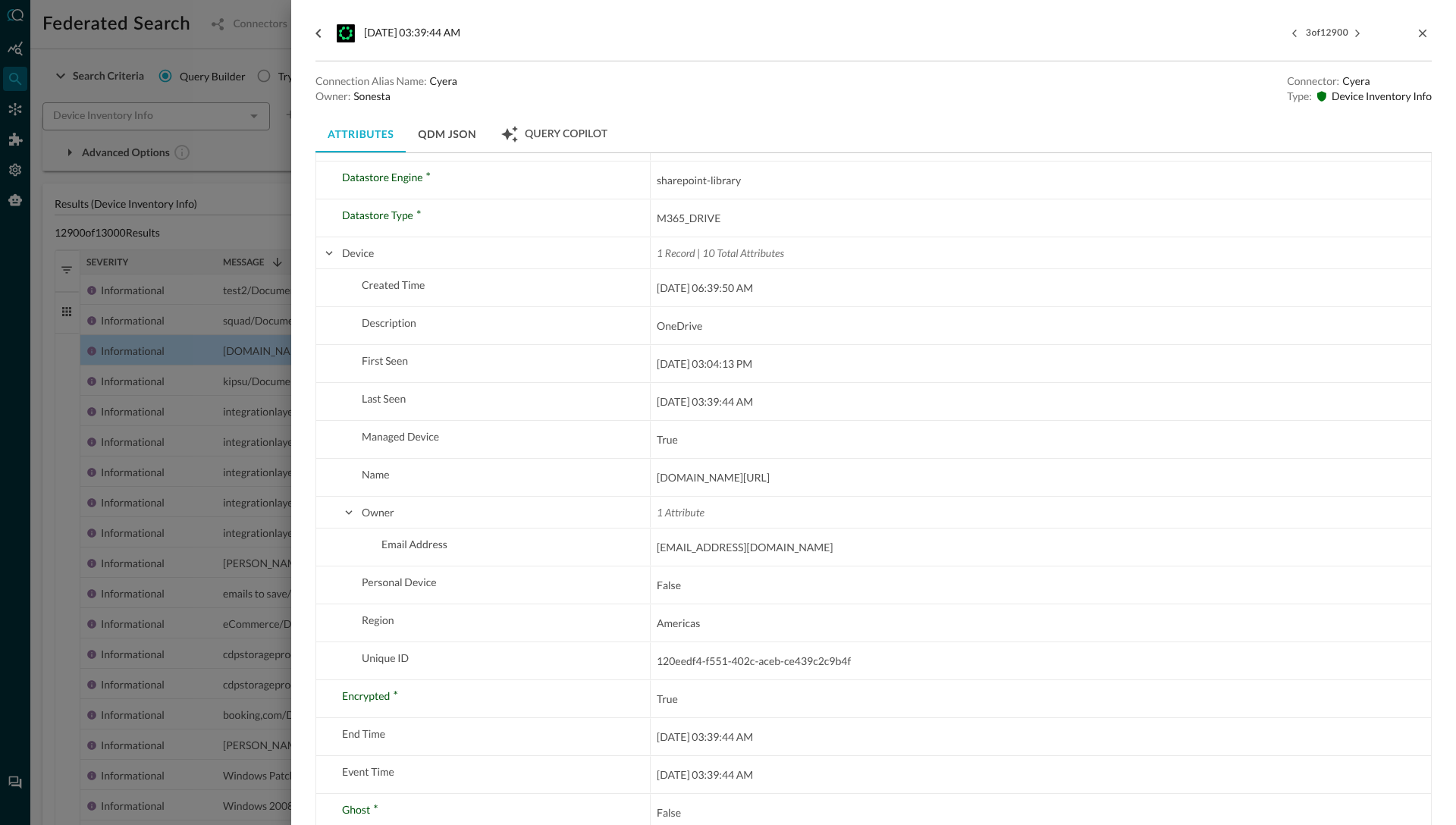
click at [234, 235] on div at bounding box center [728, 412] width 1456 height 825
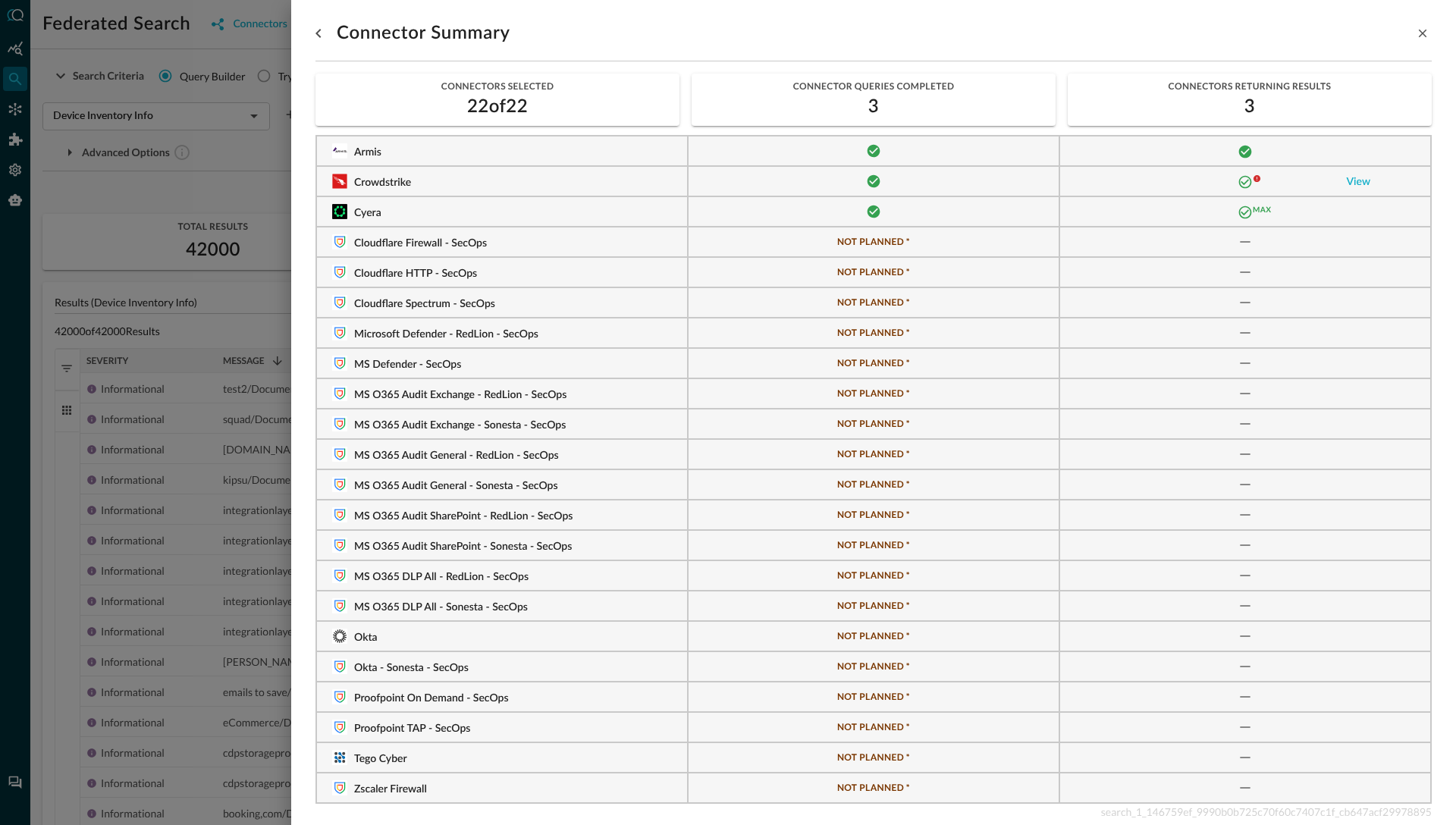
scroll to position [98, 0]
click at [229, 390] on div at bounding box center [728, 412] width 1456 height 825
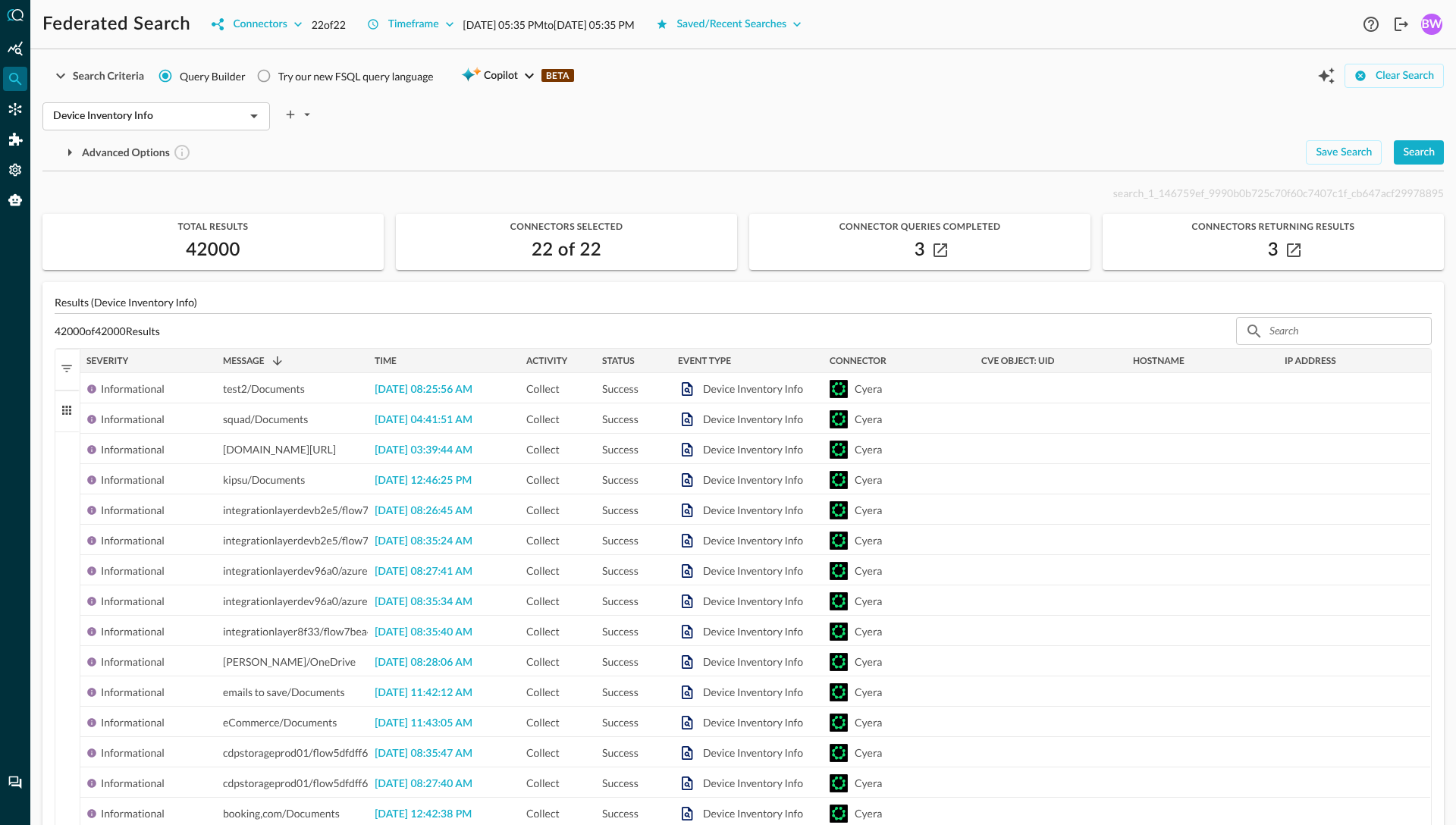
click at [66, 365] on span "button" at bounding box center [66, 368] width 13 height 13
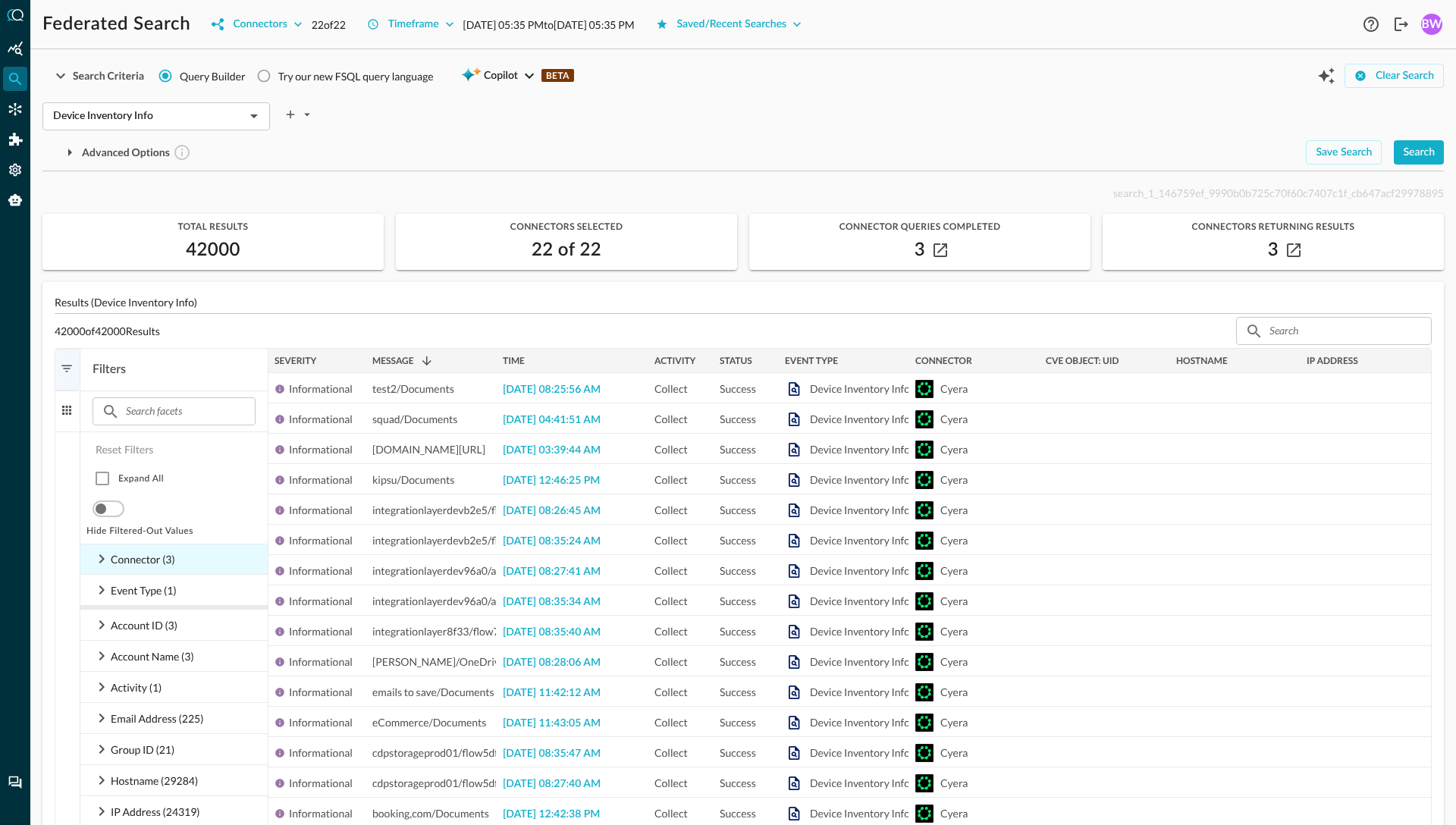
click at [100, 559] on icon at bounding box center [101, 559] width 18 height 18
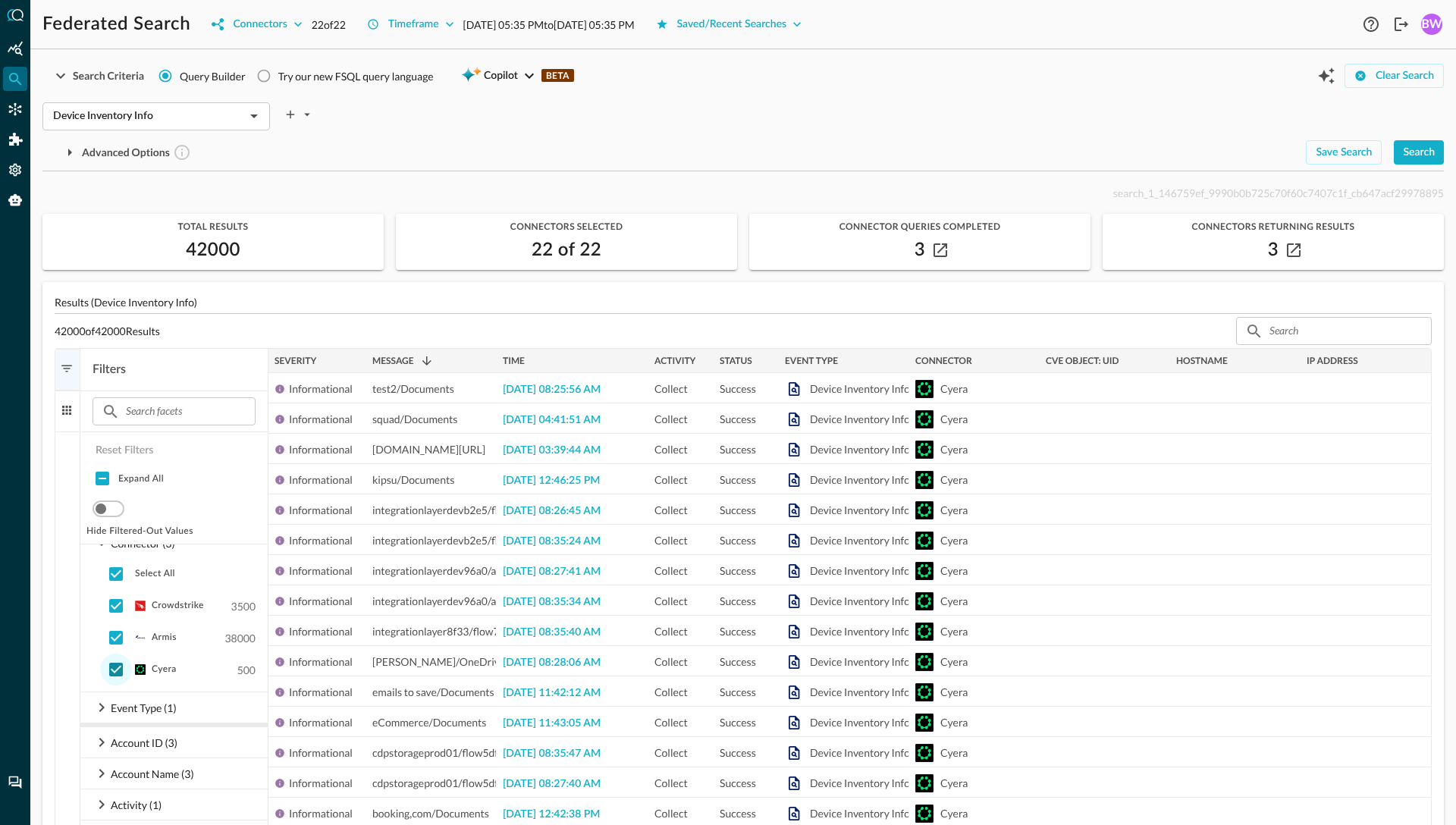
click at [116, 669] on input "checkbox" at bounding box center [116, 669] width 32 height 32
checkbox input "false"
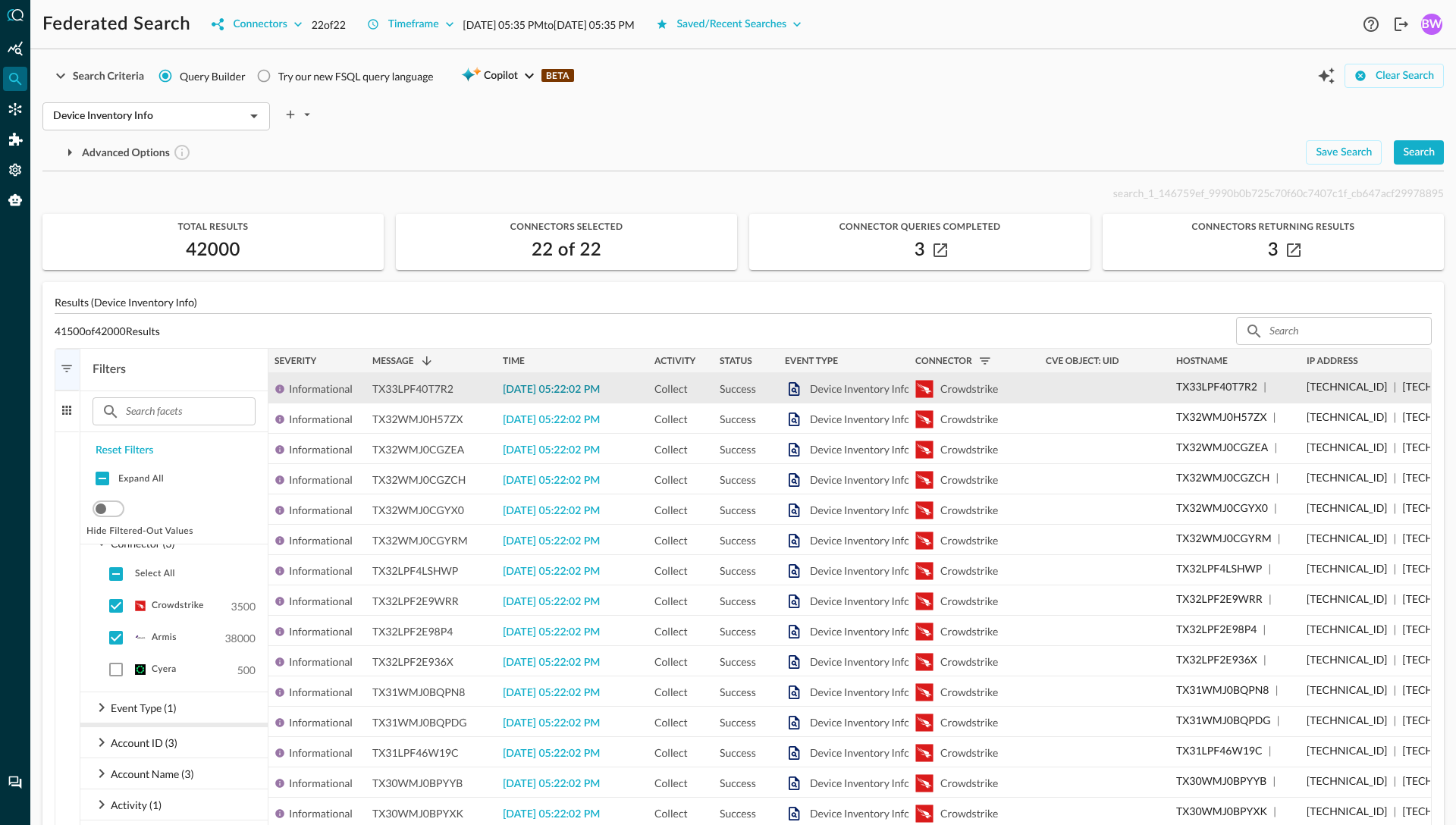
click at [549, 389] on span "2025-09-05 05:22:02 PM" at bounding box center [551, 389] width 97 height 11
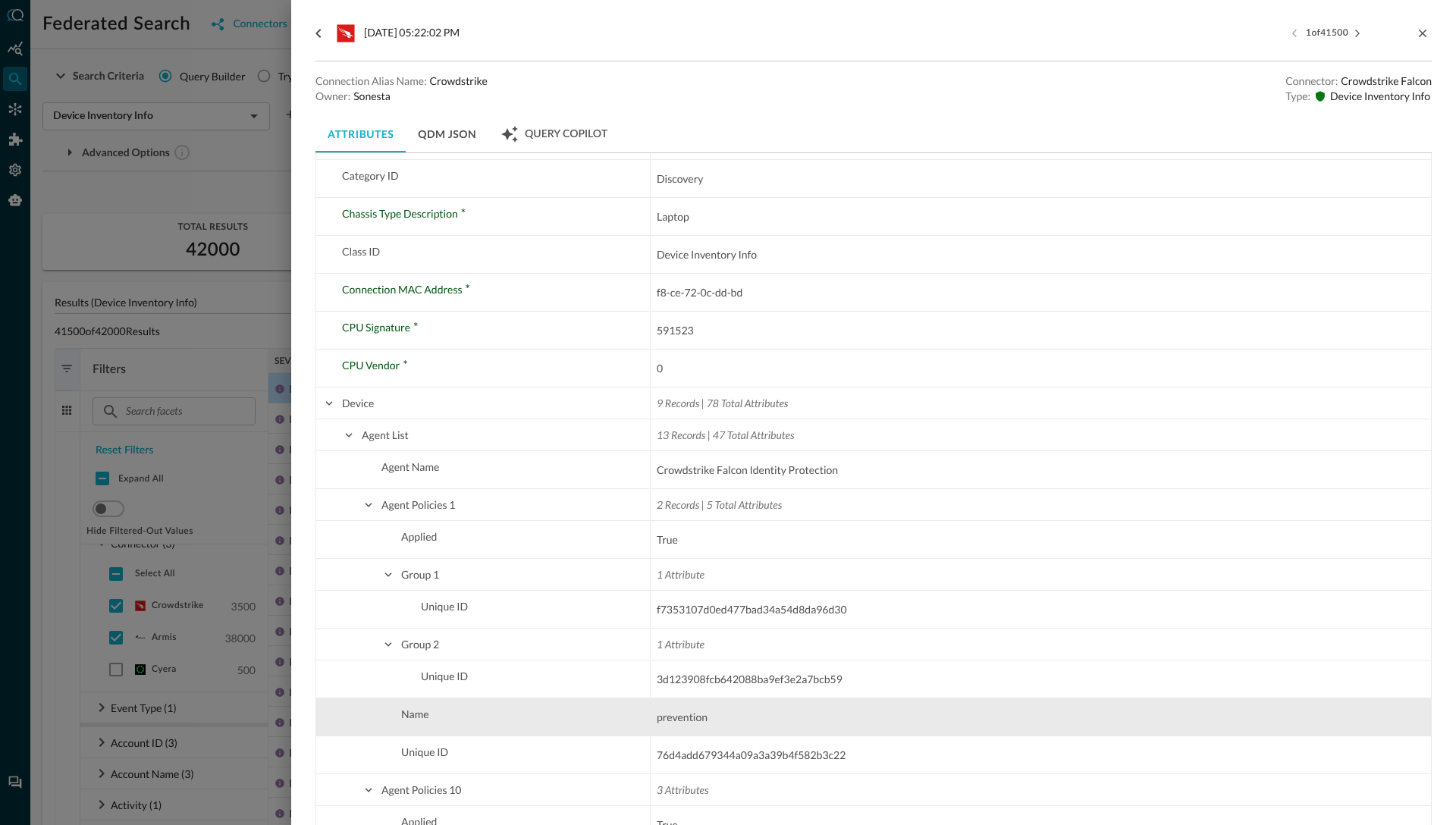
scroll to position [102, 0]
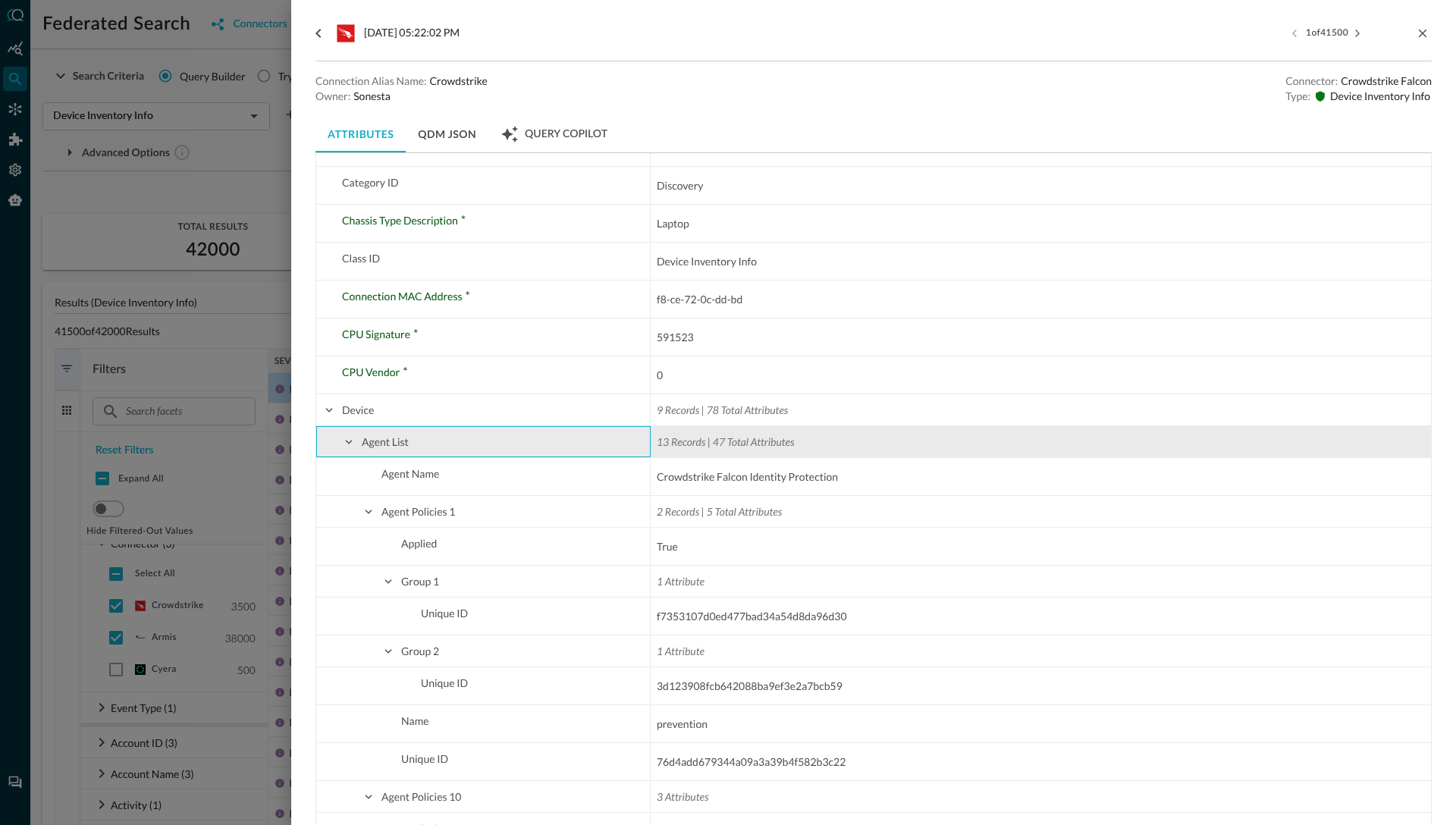
click at [348, 438] on span at bounding box center [349, 442] width 13 height 13
checkbox input "false"
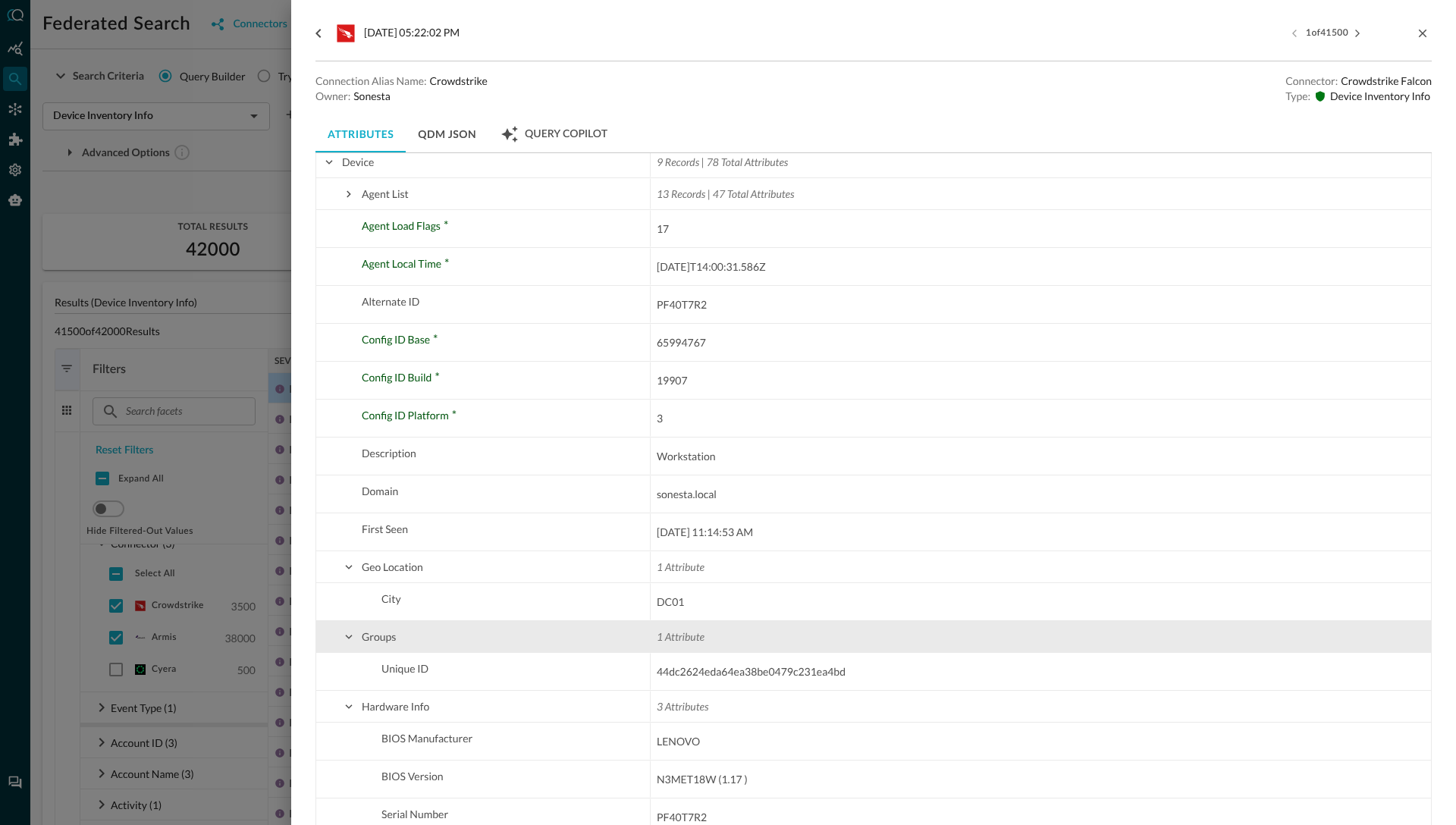
scroll to position [351, 0]
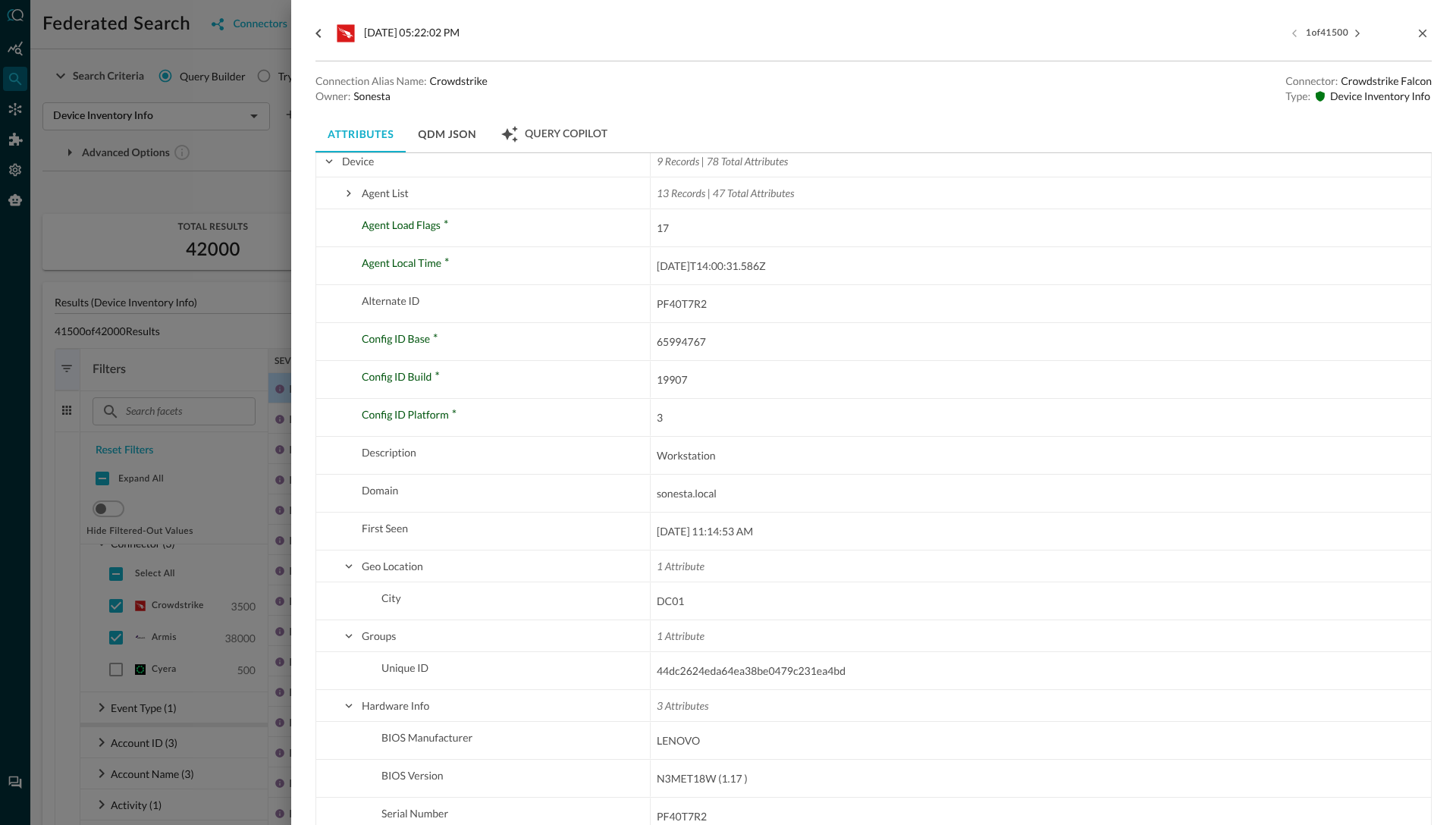
click at [225, 439] on div at bounding box center [728, 412] width 1456 height 825
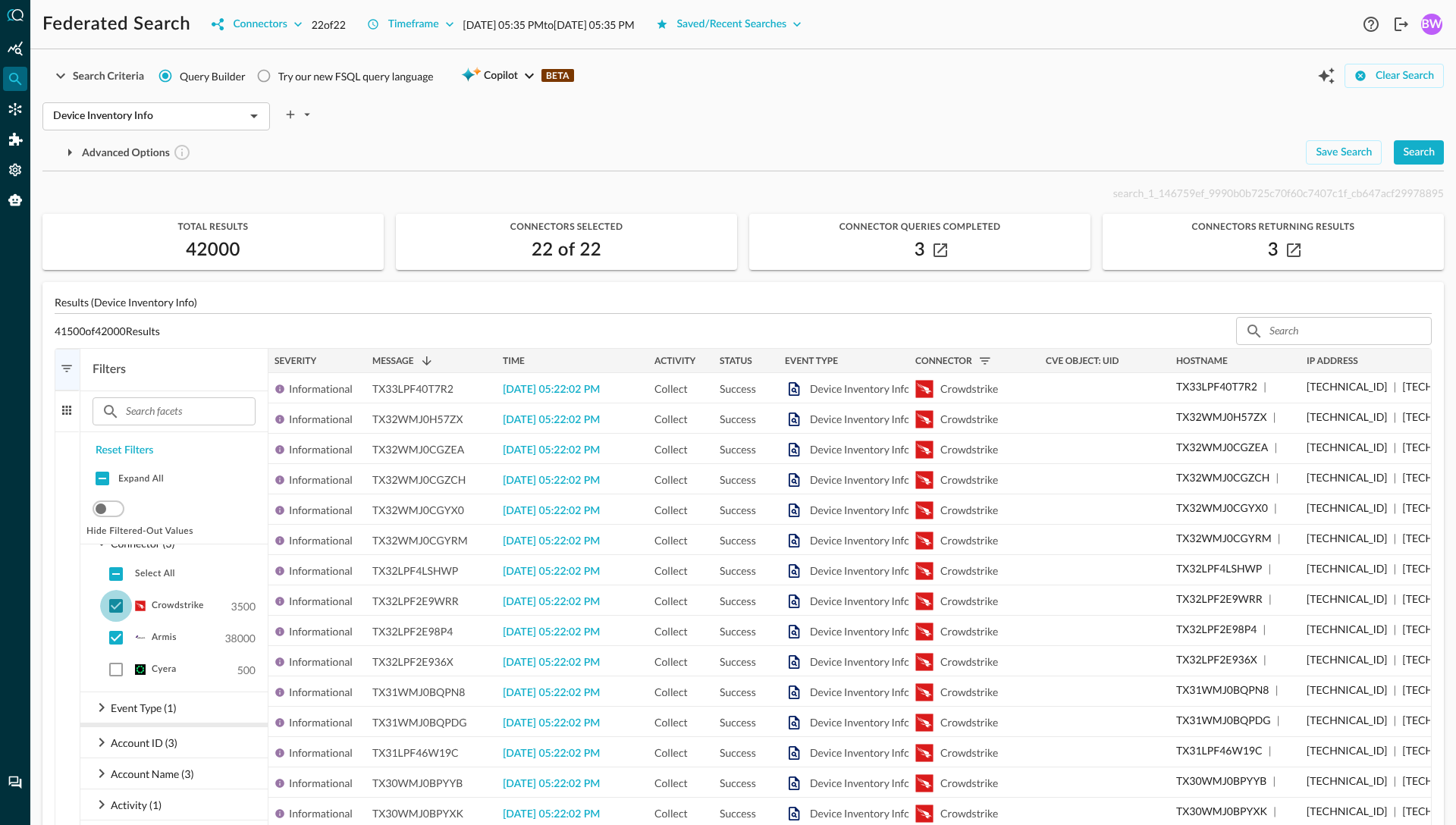
click at [116, 606] on input "checkbox" at bounding box center [116, 605] width 32 height 32
checkbox input "false"
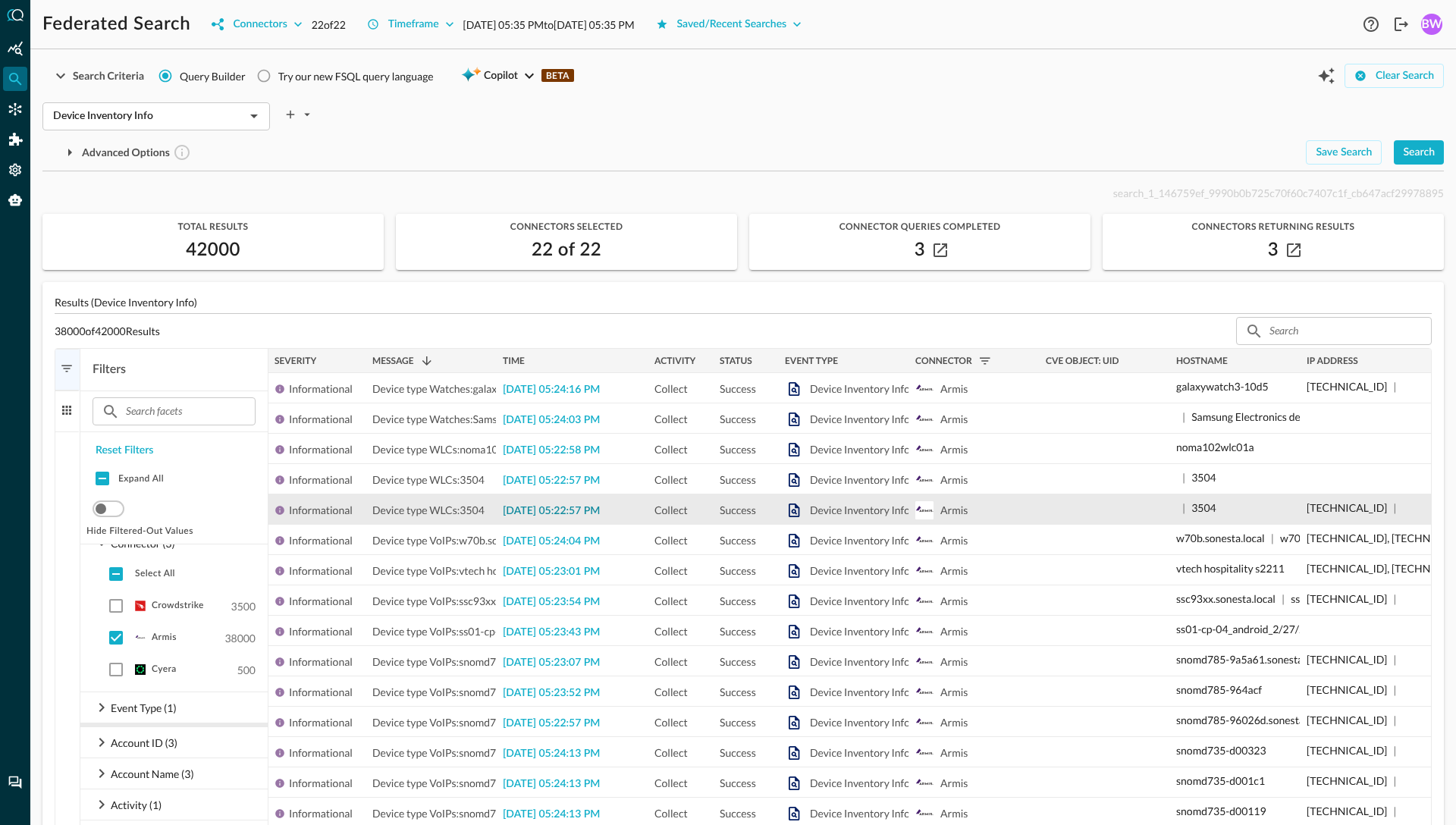
click at [586, 515] on span "2025-09-05 05:22:57 PM" at bounding box center [551, 511] width 97 height 11
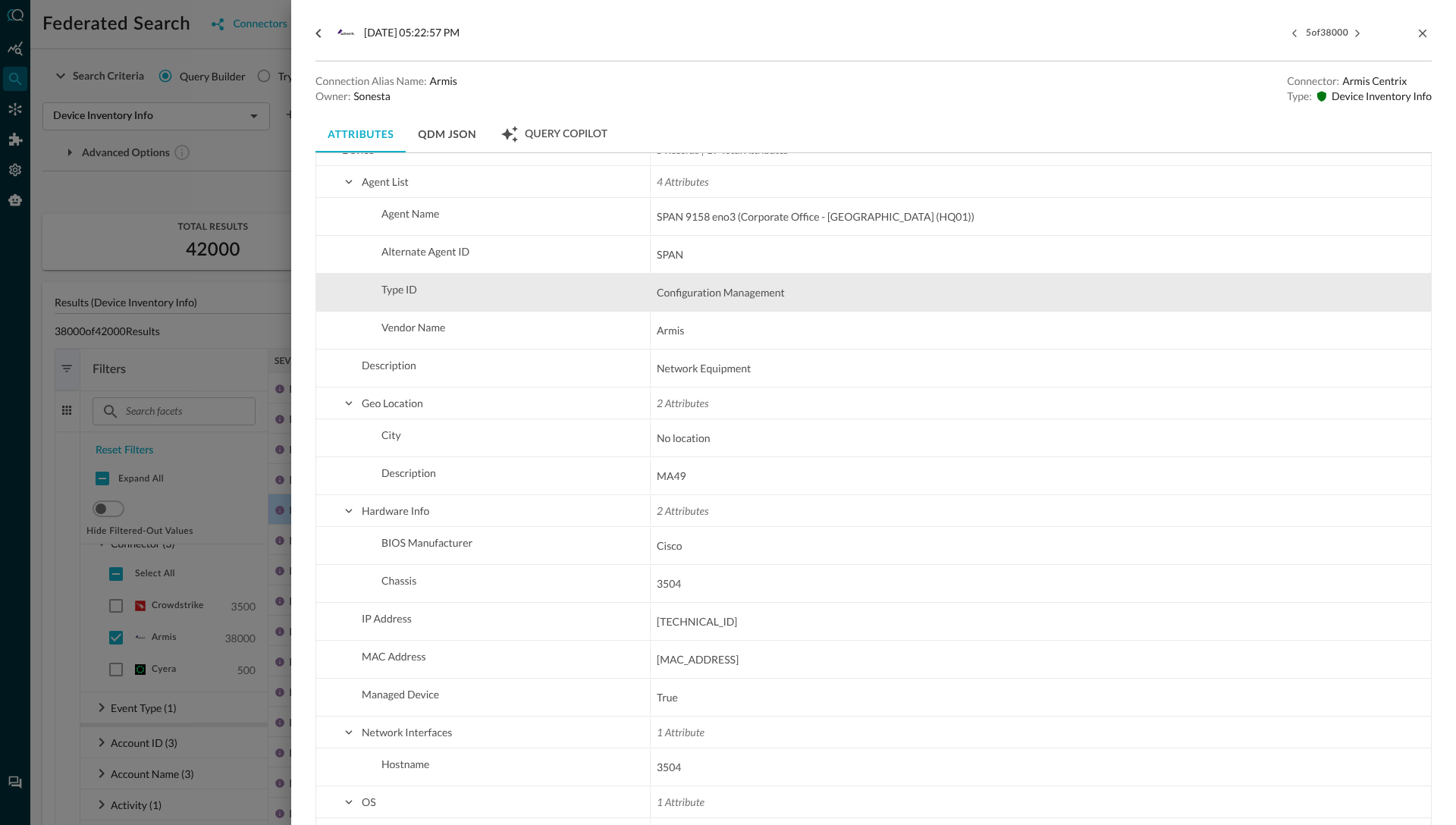
scroll to position [1062, 0]
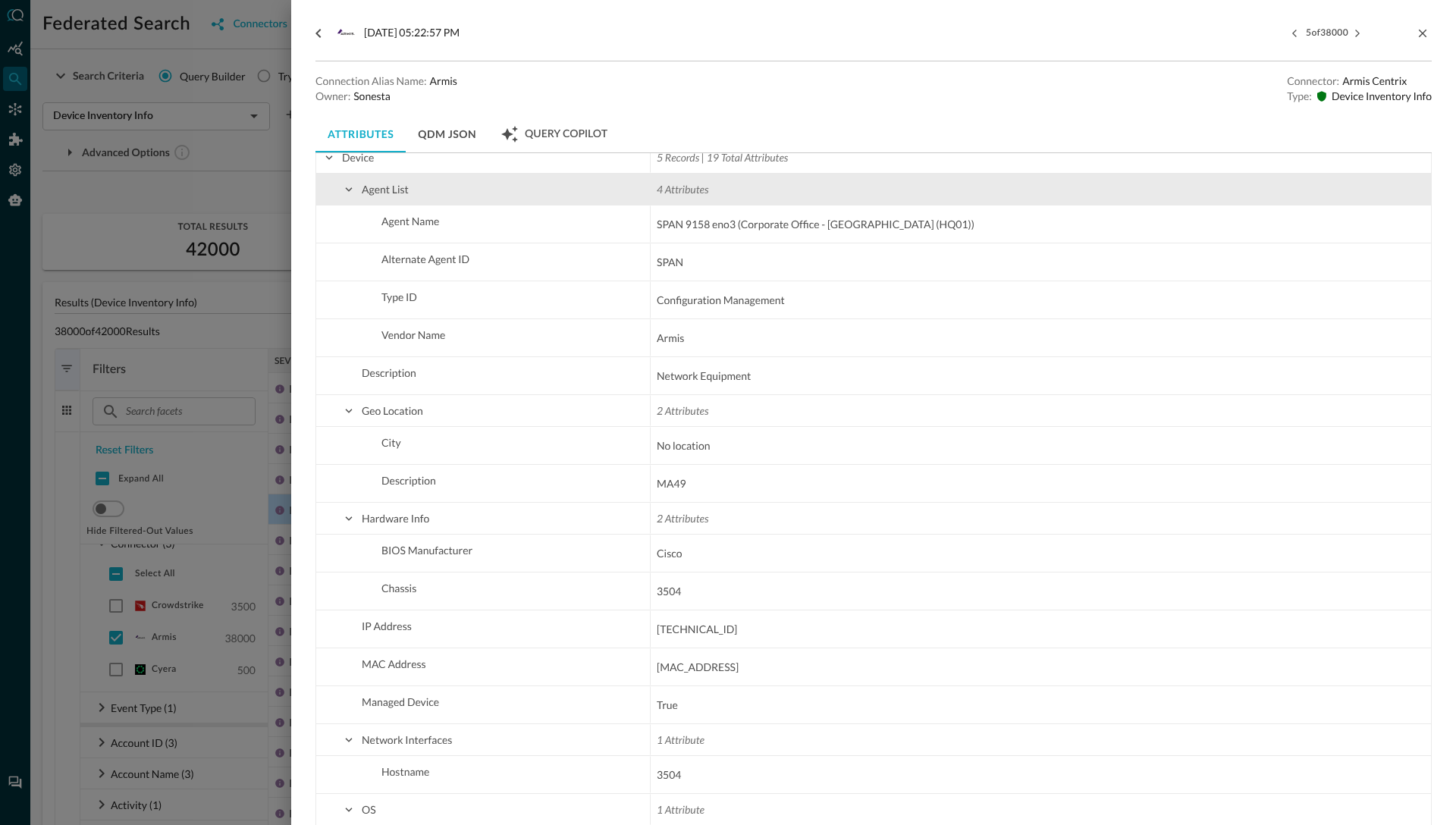
click at [352, 191] on span at bounding box center [349, 190] width 13 height 13
checkbox input "false"
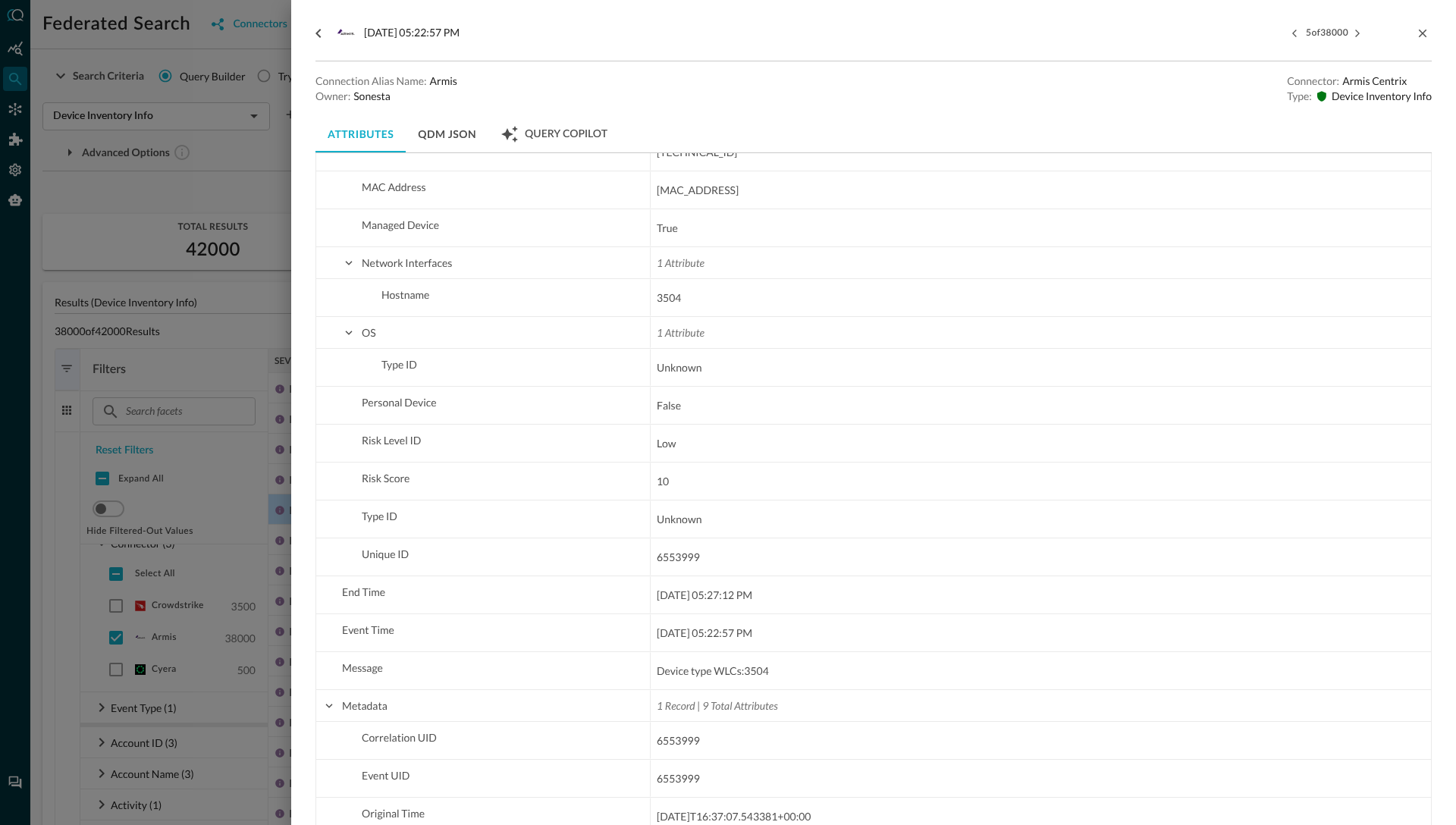
scroll to position [1378, 0]
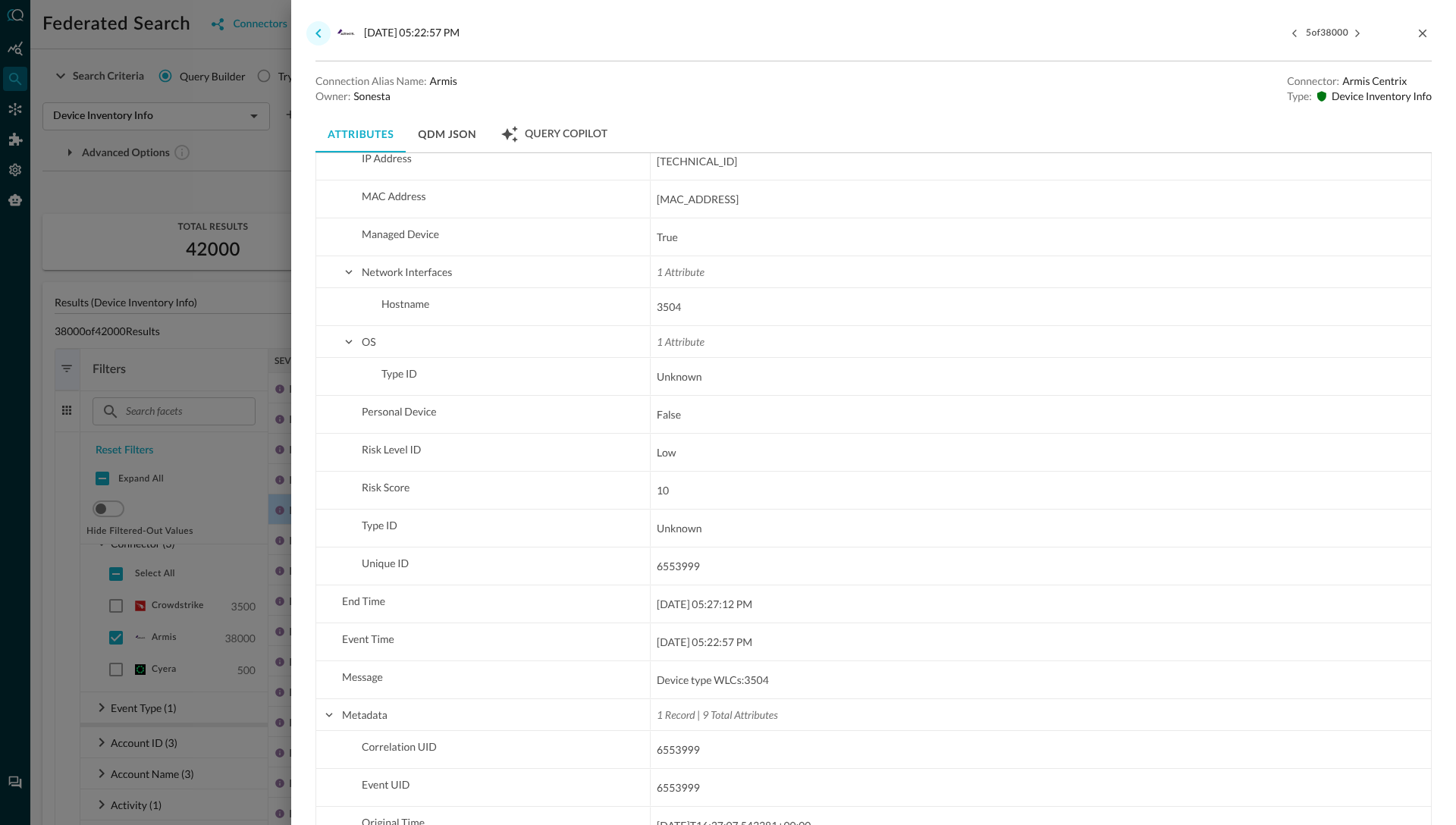
click at [322, 35] on icon "go back" at bounding box center [318, 33] width 18 height 18
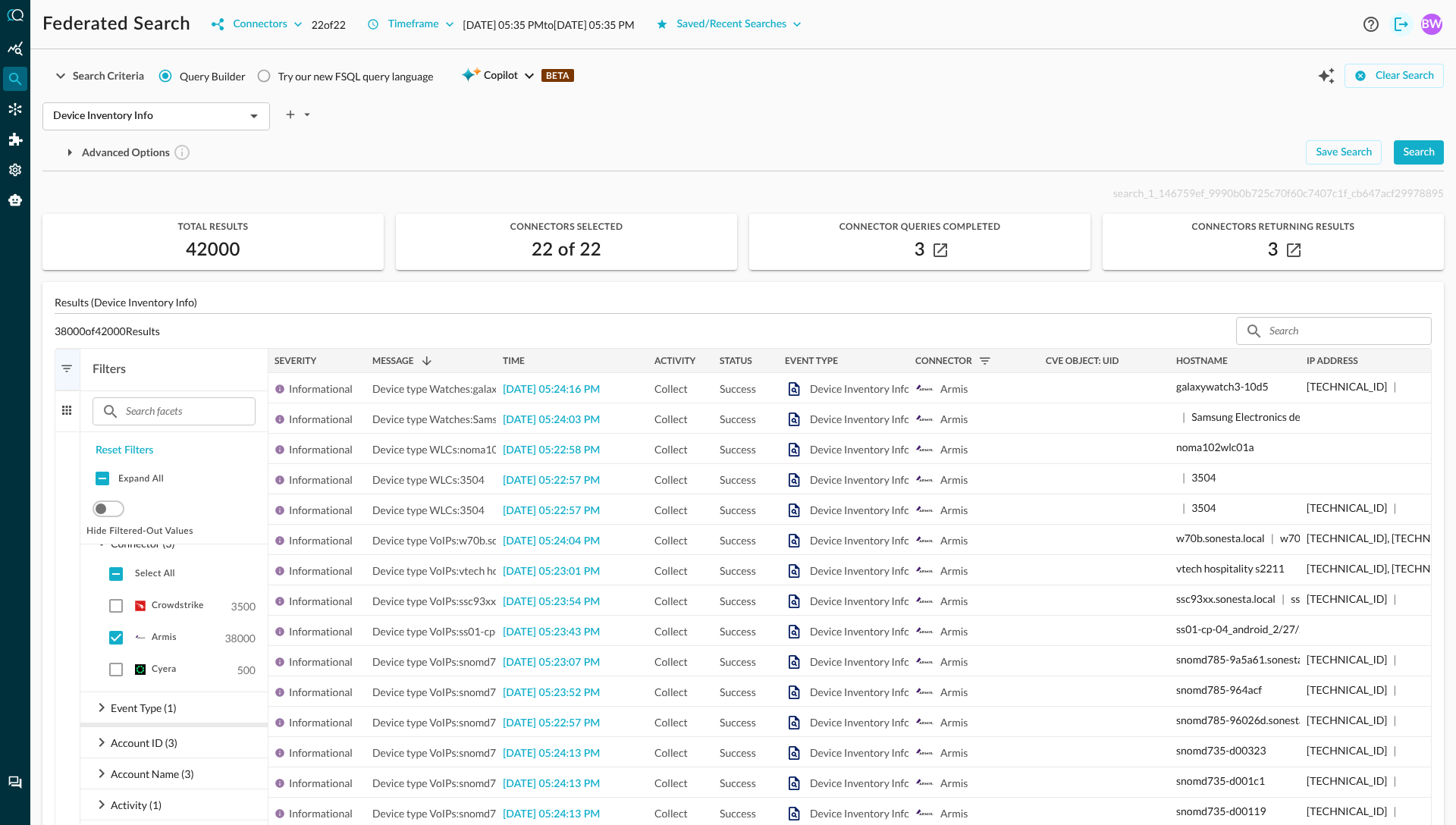
click at [1401, 24] on icon "Logout" at bounding box center [1401, 24] width 13 height 13
